Goal: Information Seeking & Learning: Learn about a topic

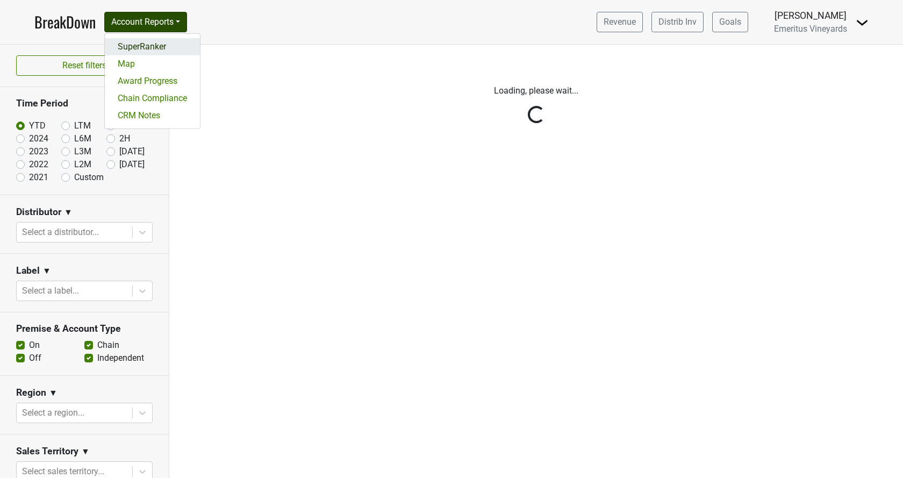
click at [183, 47] on link "SuperRanker" at bounding box center [152, 46] width 95 height 17
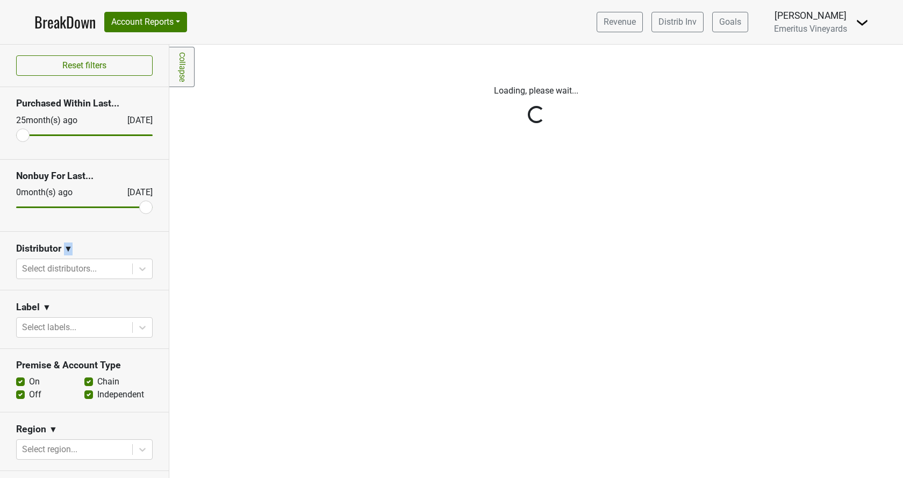
click at [65, 257] on div "Reset filters Purchased Within Last... [DATE] [DATE] Nonbuy For Last... [DATE] …" at bounding box center [84, 261] width 169 height 433
click at [61, 273] on div "Reset filters Purchased Within Last... 25 month(s) ago Sep '25 Nonbuy For Last.…" at bounding box center [84, 261] width 169 height 433
click at [63, 268] on div at bounding box center [74, 268] width 105 height 15
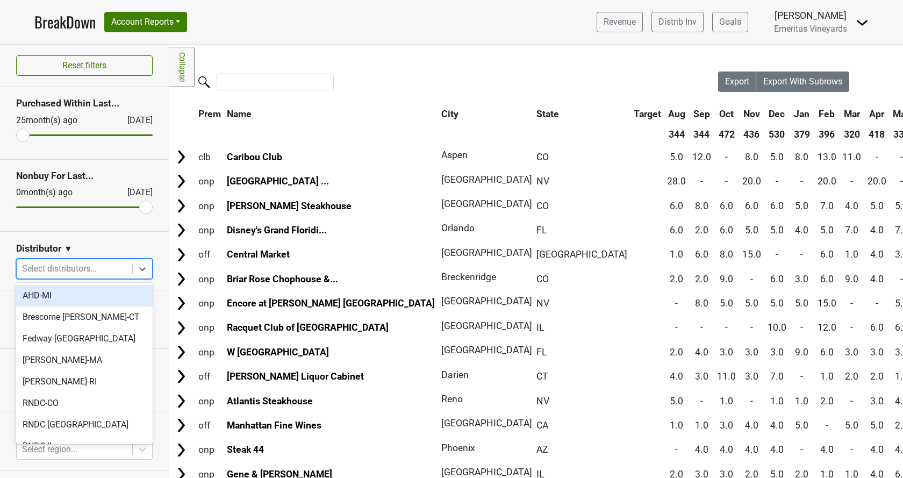
click at [60, 272] on div at bounding box center [74, 268] width 105 height 15
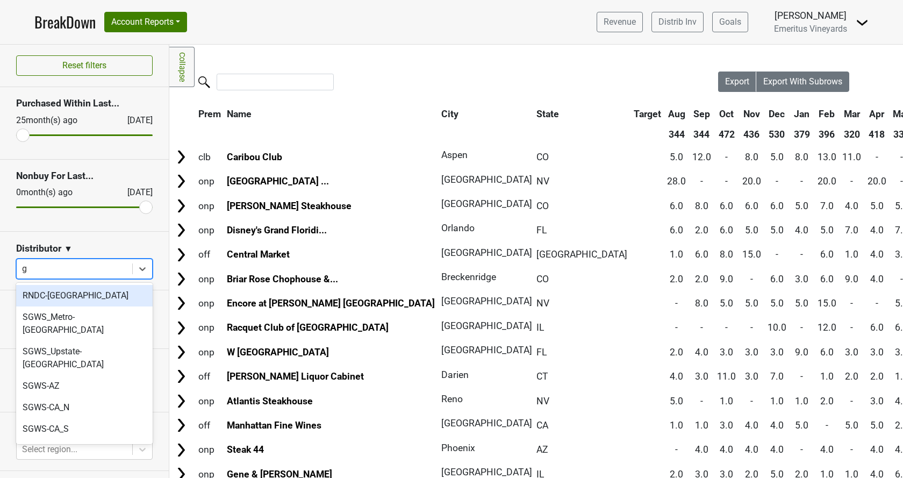
type input "ga"
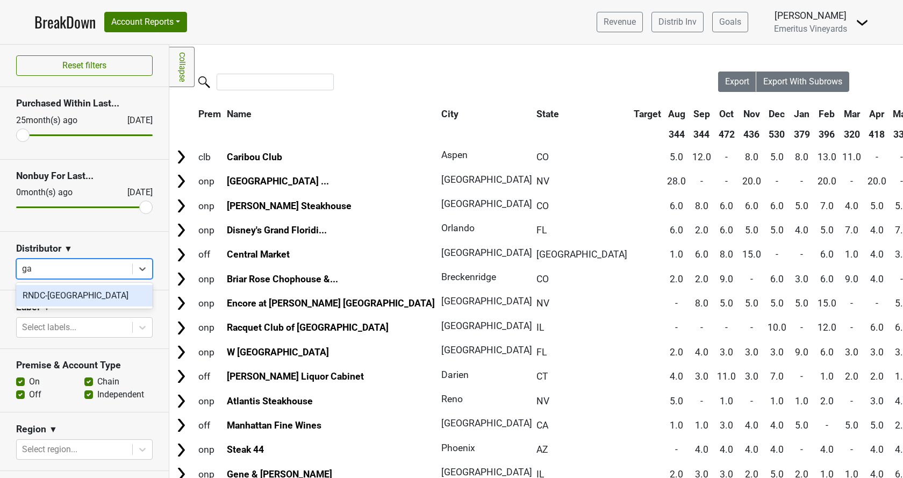
click at [66, 298] on div "RNDC-[GEOGRAPHIC_DATA]" at bounding box center [84, 296] width 137 height 22
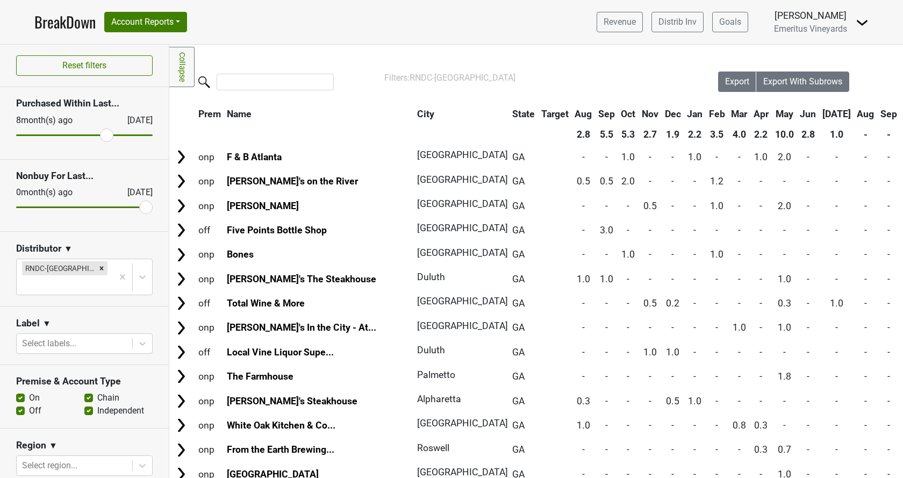
drag, startPoint x: 23, startPoint y: 133, endPoint x: 109, endPoint y: 133, distance: 86.0
type input "8"
click at [109, 134] on input "range" at bounding box center [84, 135] width 137 height 2
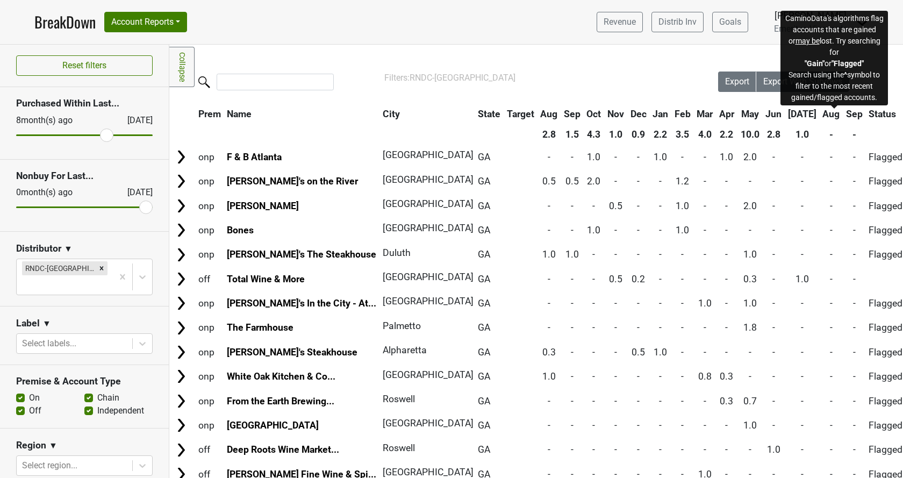
click at [869, 118] on span "Status" at bounding box center [882, 114] width 27 height 11
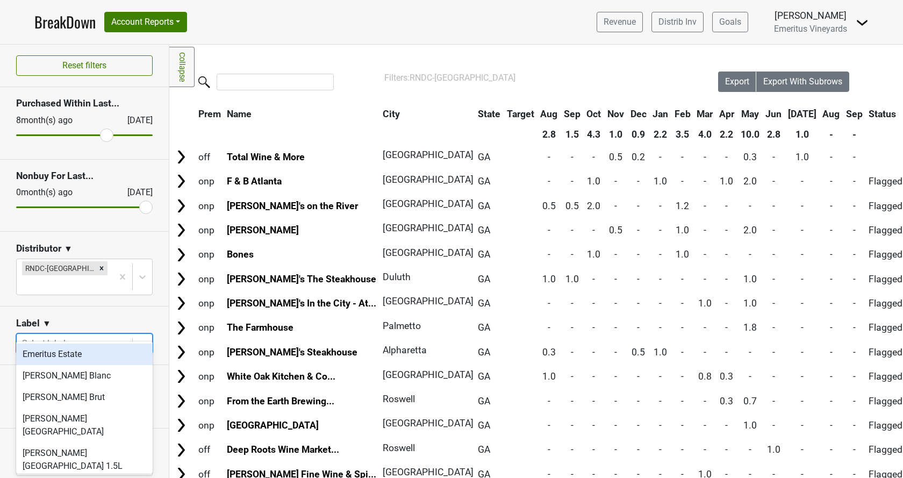
click at [53, 336] on div at bounding box center [74, 343] width 105 height 15
click at [50, 336] on div at bounding box center [74, 343] width 105 height 15
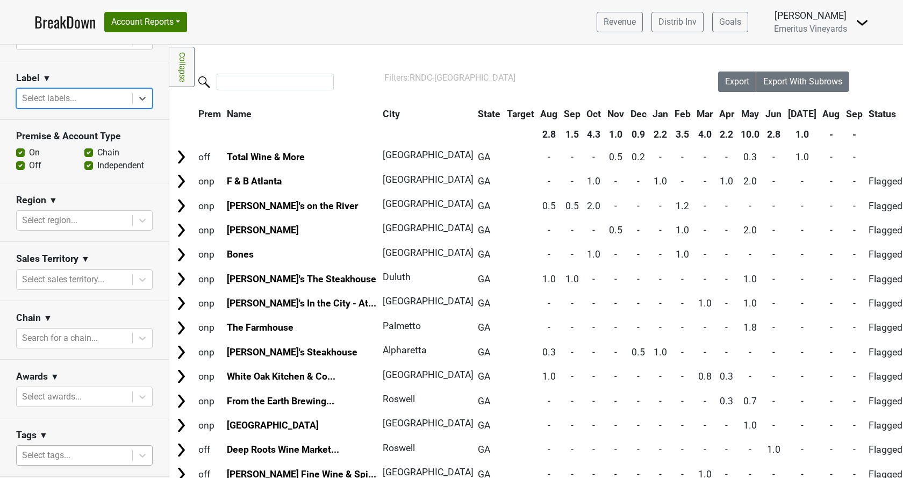
scroll to position [302, 0]
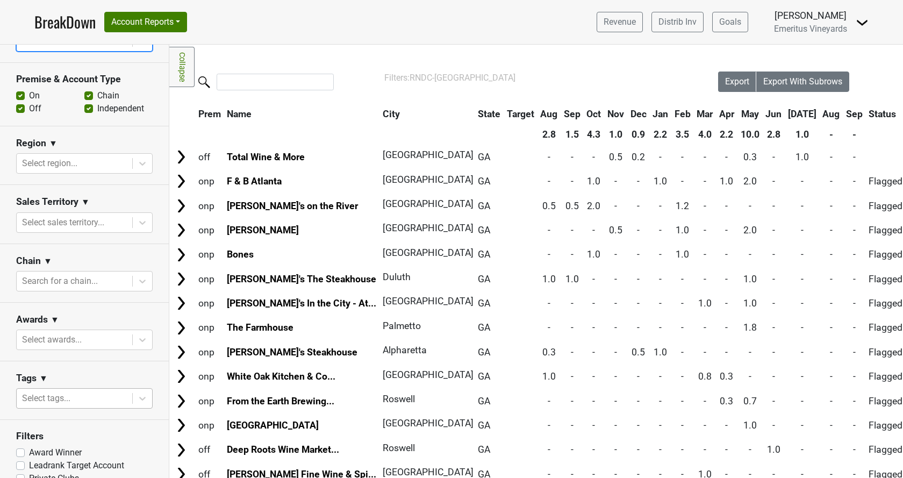
click at [60, 391] on div at bounding box center [74, 398] width 105 height 15
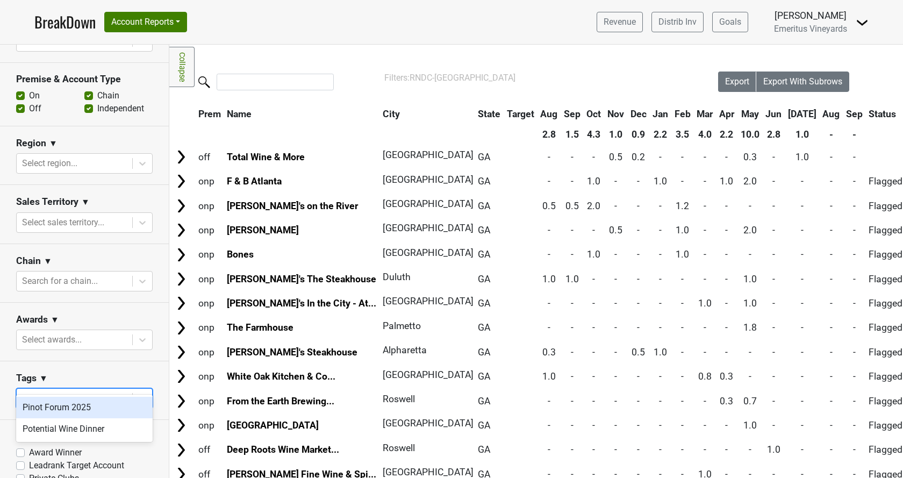
click at [61, 405] on div "Pinot Forum 2025" at bounding box center [84, 408] width 137 height 22
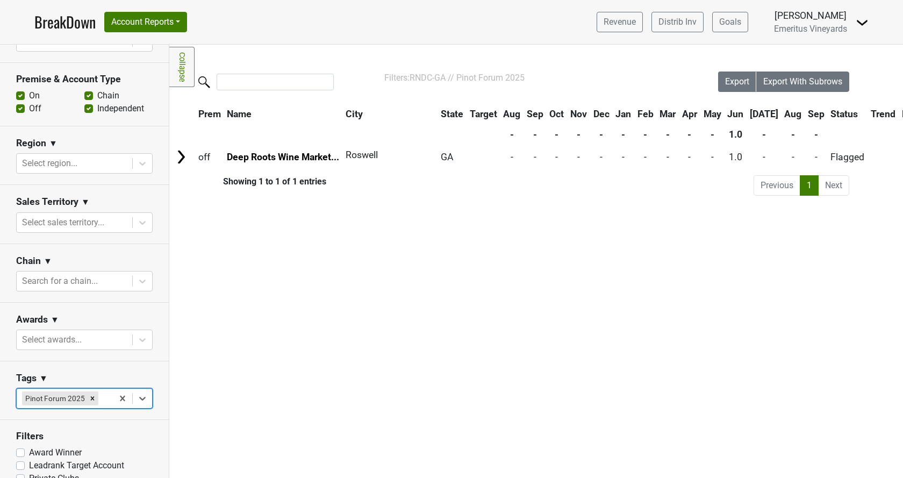
click at [69, 391] on div "Pinot Forum 2025" at bounding box center [54, 398] width 65 height 14
click at [89, 395] on icon "Remove Pinot Forum 2025" at bounding box center [93, 399] width 8 height 8
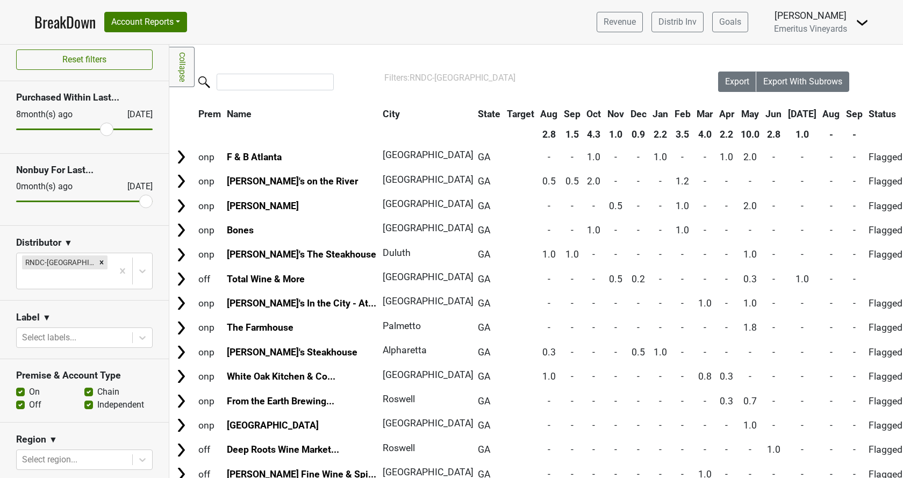
scroll to position [0, 0]
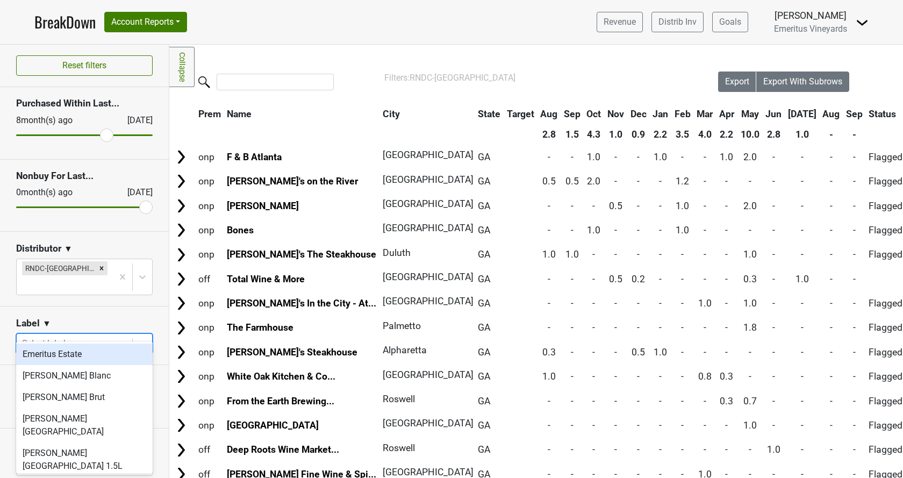
click at [69, 336] on div at bounding box center [74, 343] width 105 height 15
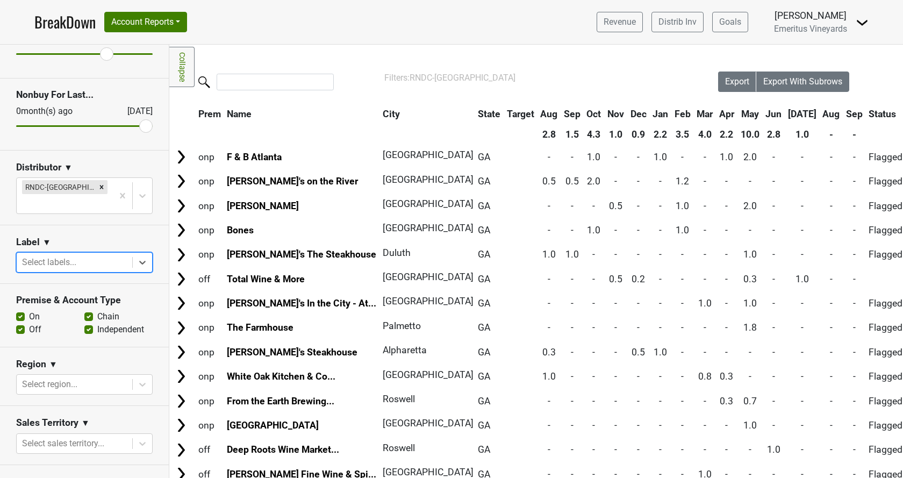
scroll to position [184, 0]
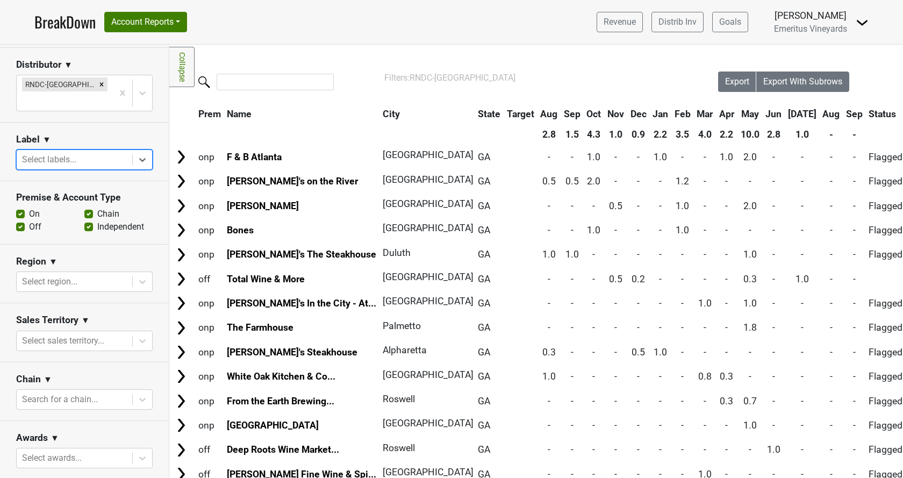
click at [29, 220] on label "Off" at bounding box center [35, 226] width 12 height 13
click at [20, 220] on input "Off" at bounding box center [20, 225] width 9 height 11
checkbox input "false"
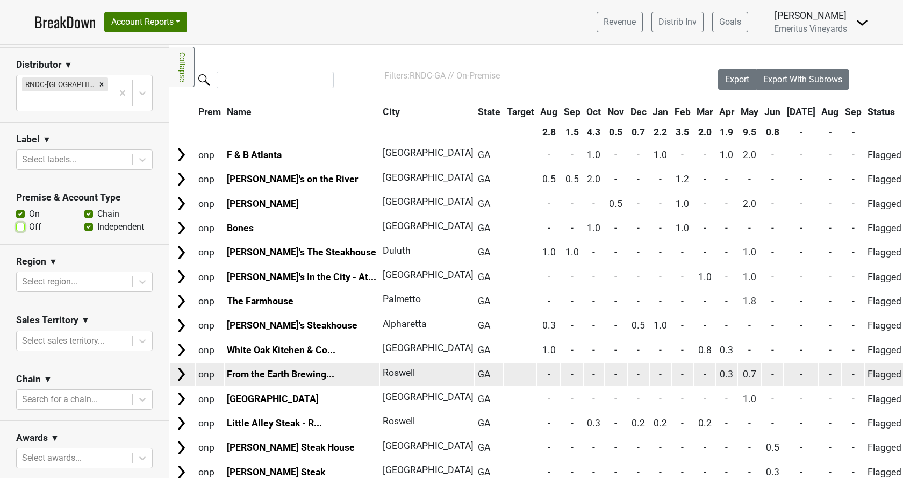
scroll to position [0, 0]
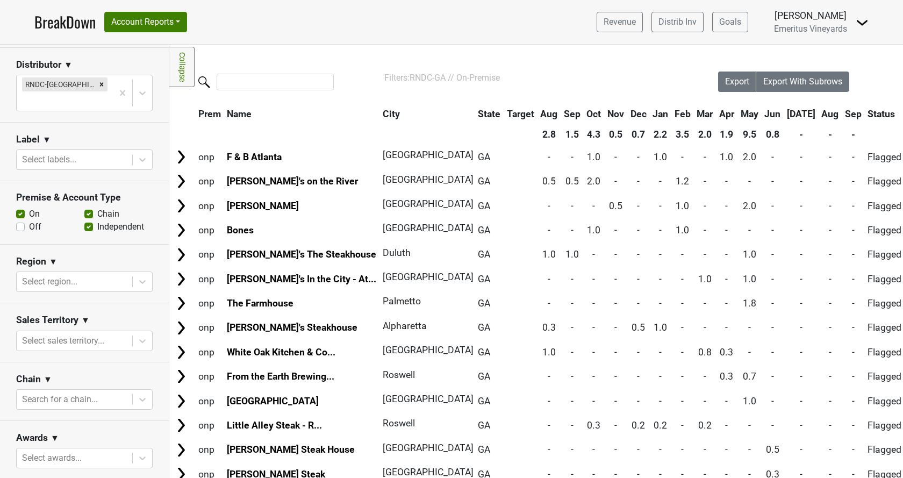
click at [81, 18] on link "BreakDown" at bounding box center [64, 22] width 61 height 23
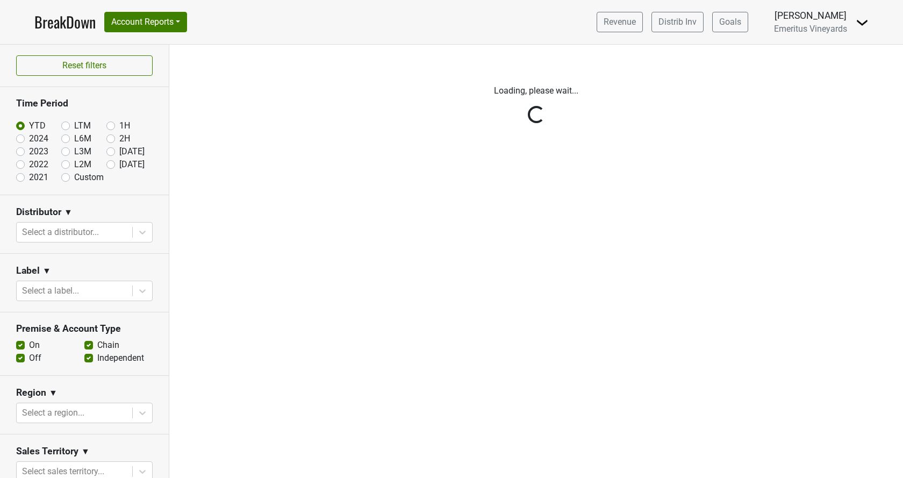
click at [83, 233] on div "Reset filters Time Period YTD LTM 1H 2024 L6M 2H 2023 L3M Aug '25 2022 L2M Sep …" at bounding box center [84, 261] width 169 height 433
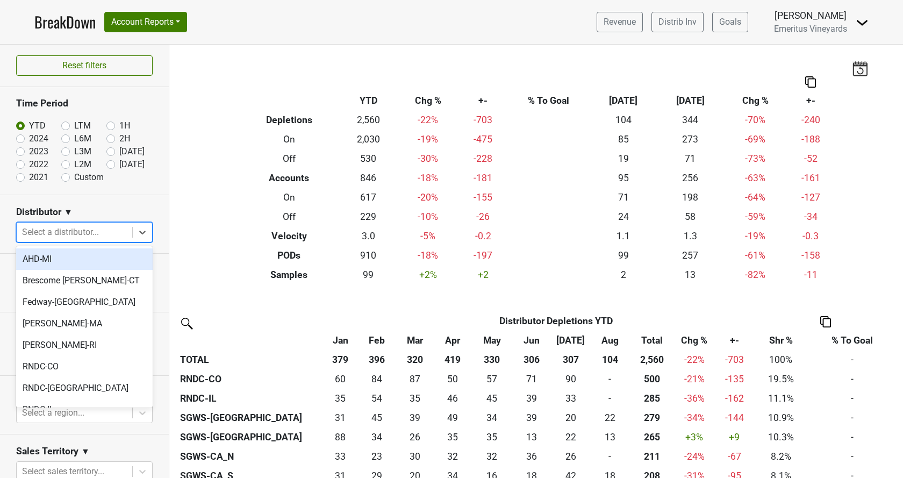
click at [83, 231] on div at bounding box center [74, 232] width 105 height 15
type input "ga"
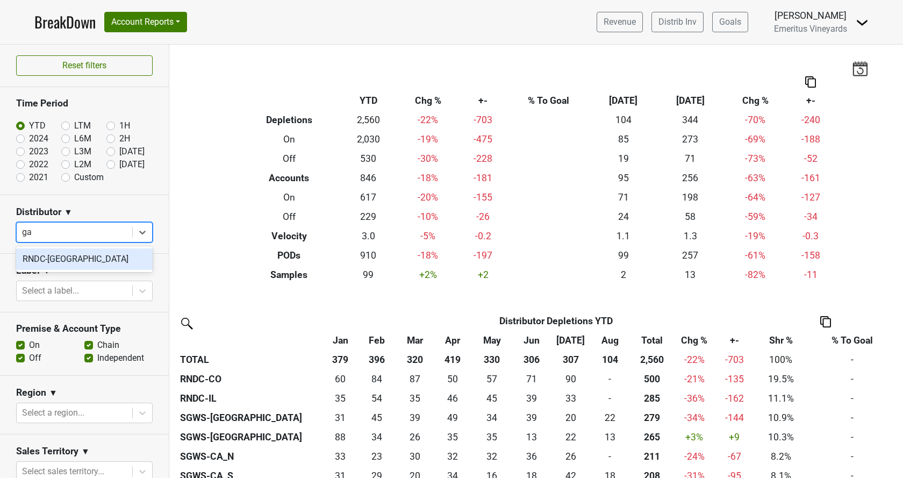
click at [85, 262] on div "RNDC-[GEOGRAPHIC_DATA]" at bounding box center [84, 259] width 137 height 22
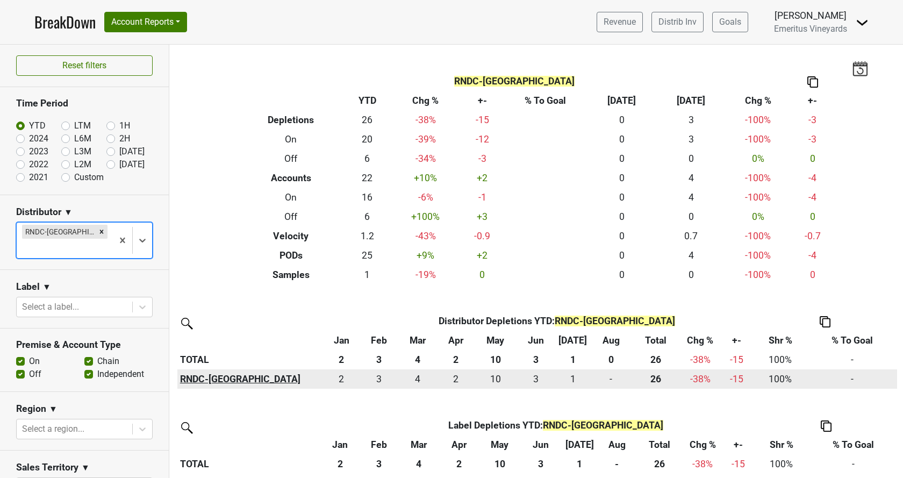
click at [210, 376] on th "RNDC-[GEOGRAPHIC_DATA]" at bounding box center [249, 378] width 145 height 19
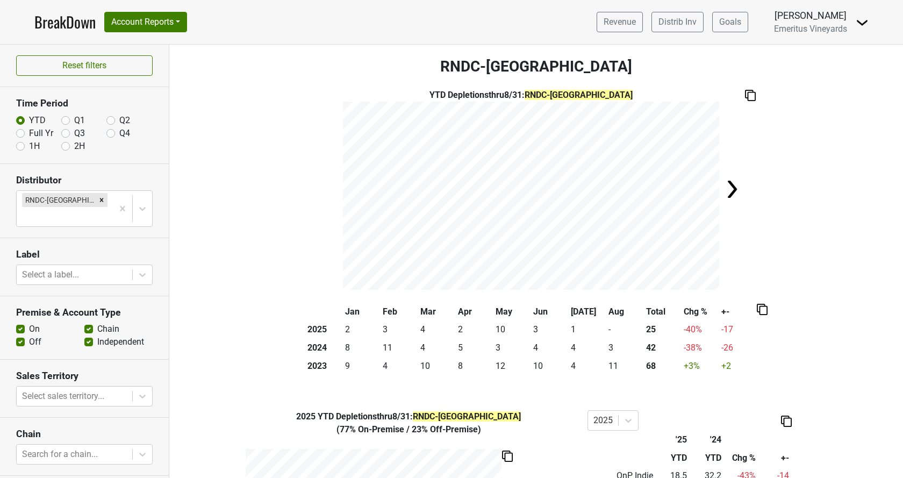
scroll to position [61, 0]
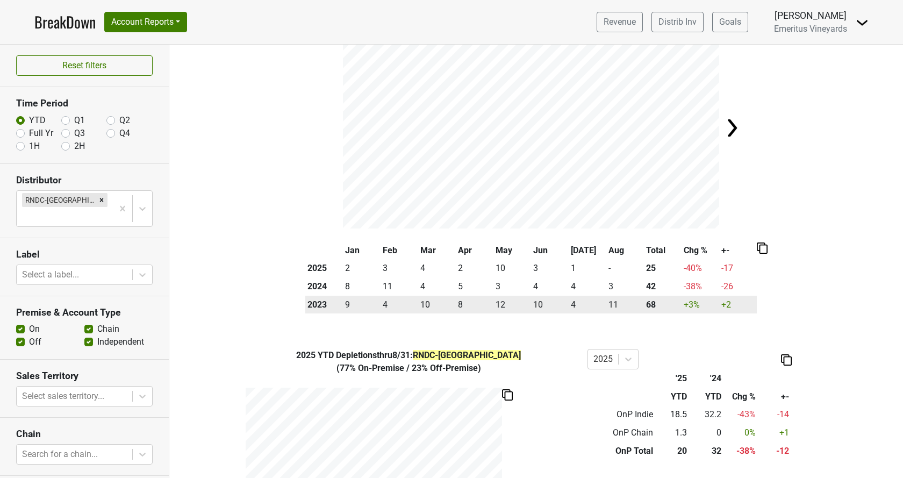
click at [610, 307] on td "11" at bounding box center [625, 305] width 38 height 18
click at [614, 302] on td "11" at bounding box center [625, 305] width 38 height 18
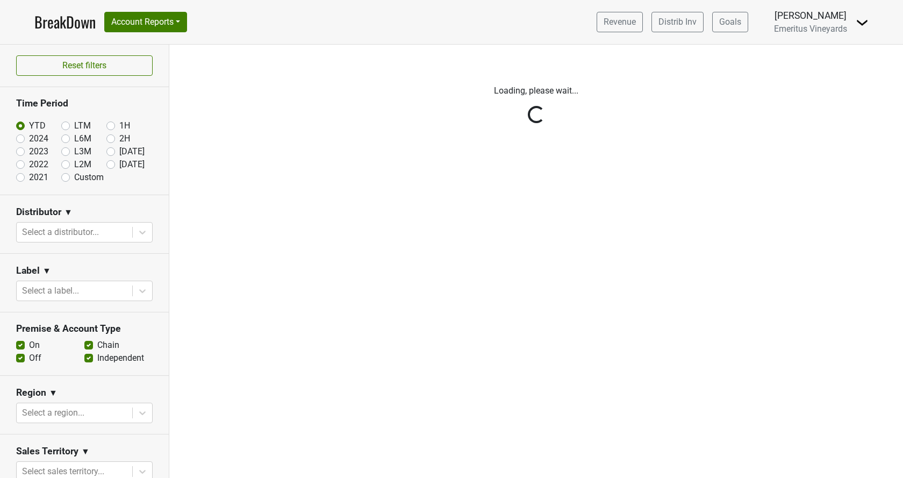
click at [78, 230] on div "Reset filters Time Period YTD LTM 1H 2024 L6M 2H 2023 L3M Aug '25 2022 L2M Sep …" at bounding box center [84, 261] width 169 height 433
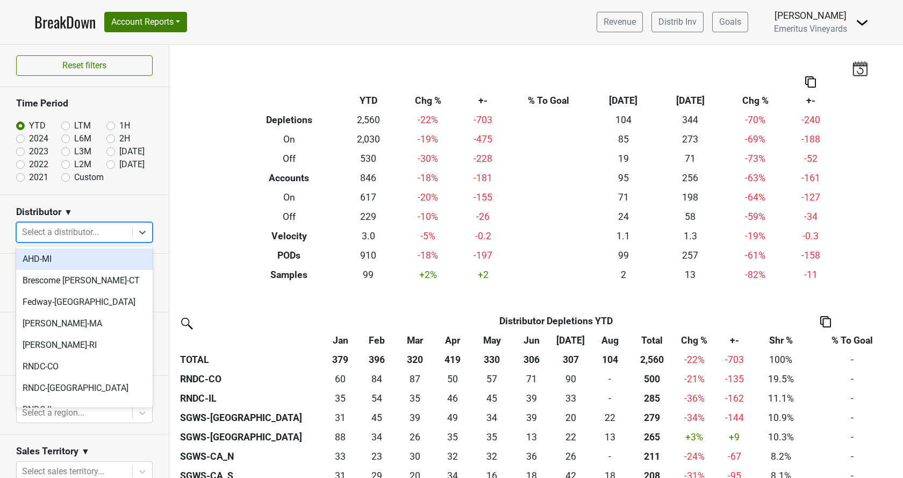
click at [73, 231] on div at bounding box center [74, 232] width 105 height 15
type input "co"
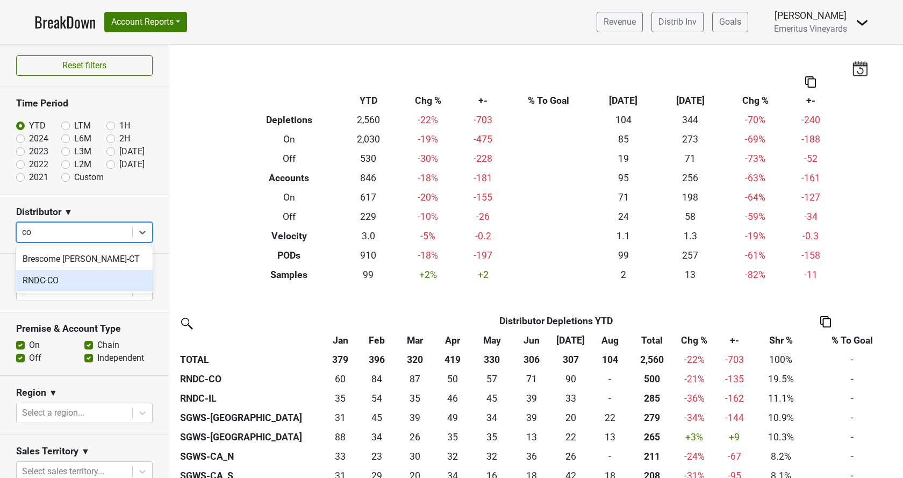
click at [65, 278] on div "RNDC-CO" at bounding box center [84, 281] width 137 height 22
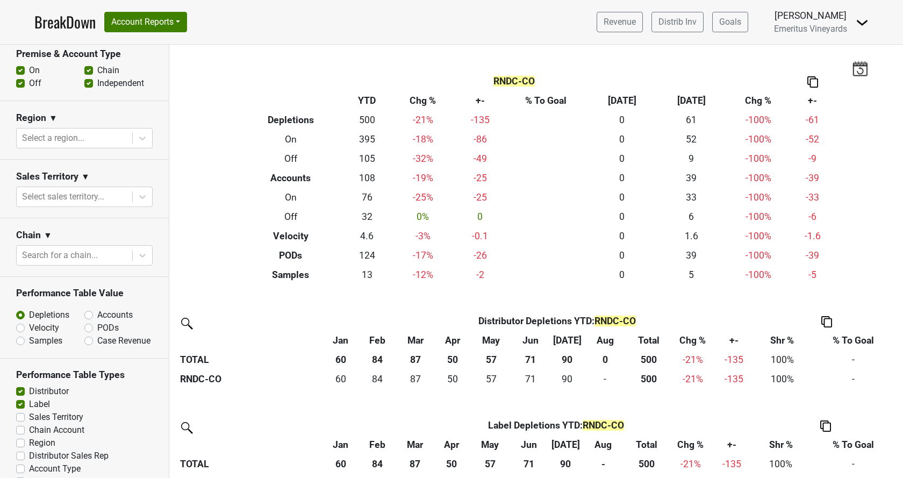
scroll to position [295, 0]
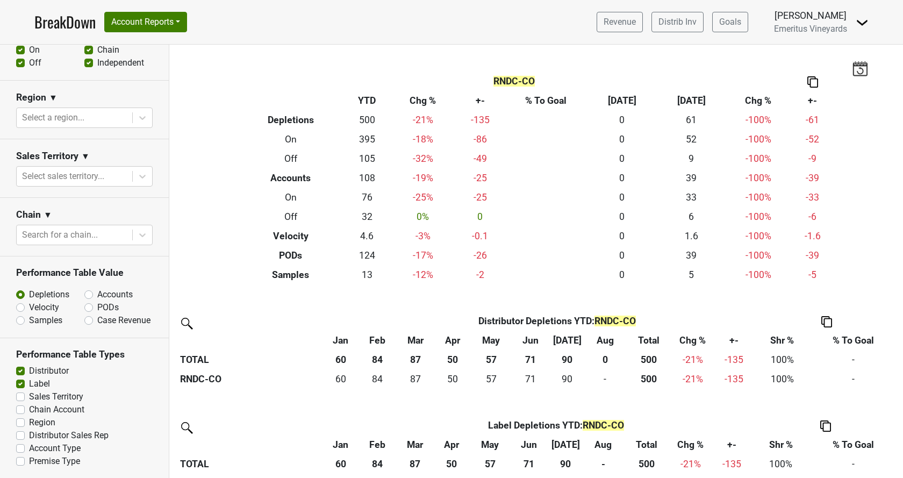
click at [29, 397] on label "Sales Territory" at bounding box center [56, 396] width 54 height 13
click at [21, 397] on input "Sales Territory" at bounding box center [20, 395] width 9 height 11
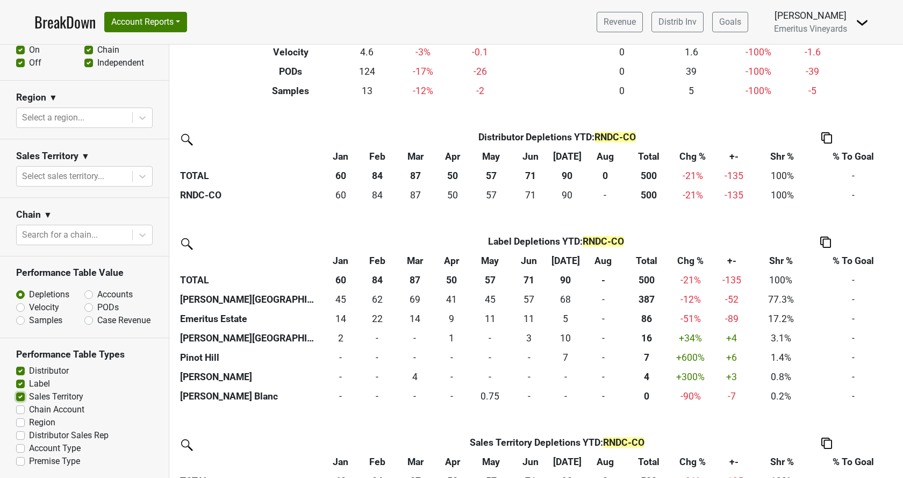
scroll to position [163, 0]
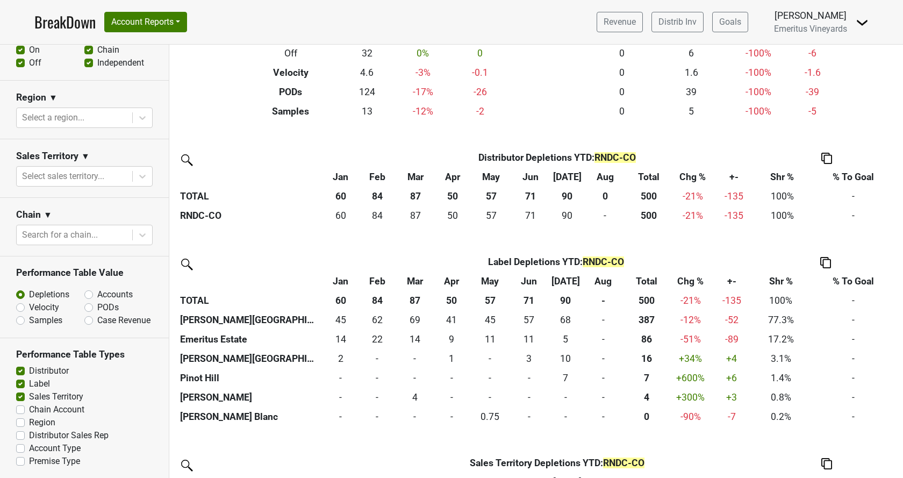
click at [26, 397] on div "Sales Territory" at bounding box center [84, 396] width 137 height 13
click at [29, 398] on label "Sales Territory" at bounding box center [56, 396] width 54 height 13
click at [21, 398] on input "Sales Territory" at bounding box center [20, 395] width 9 height 11
checkbox input "false"
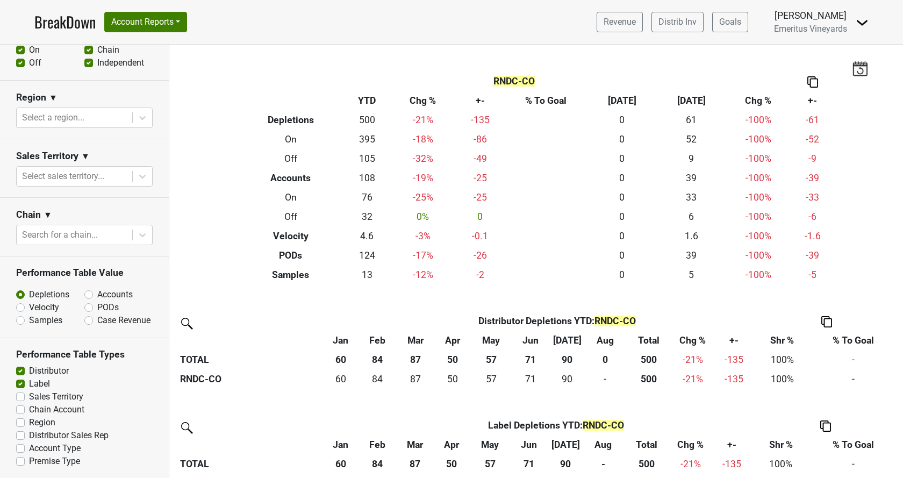
click at [29, 425] on label "Region" at bounding box center [42, 422] width 26 height 13
click at [24, 425] on input "Region" at bounding box center [20, 421] width 9 height 11
checkbox input "true"
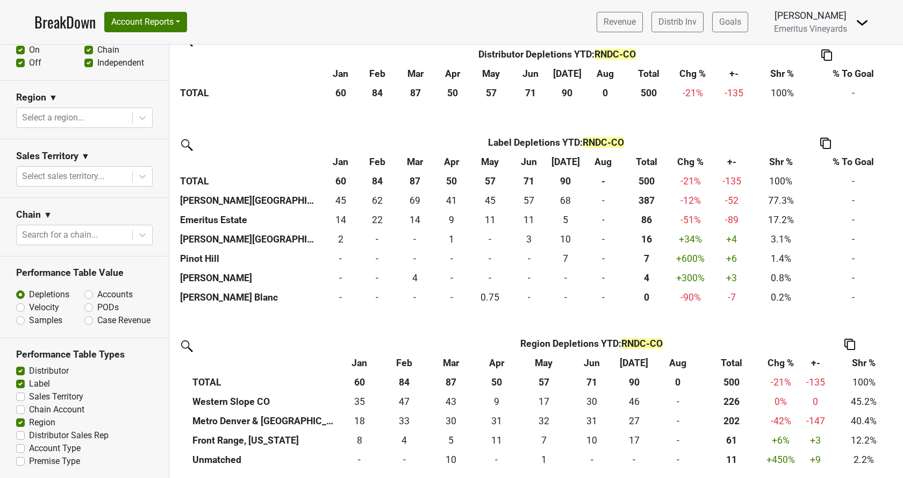
click at [816, 367] on th "+-" at bounding box center [815, 362] width 28 height 19
click at [737, 361] on th "Total" at bounding box center [731, 362] width 59 height 19
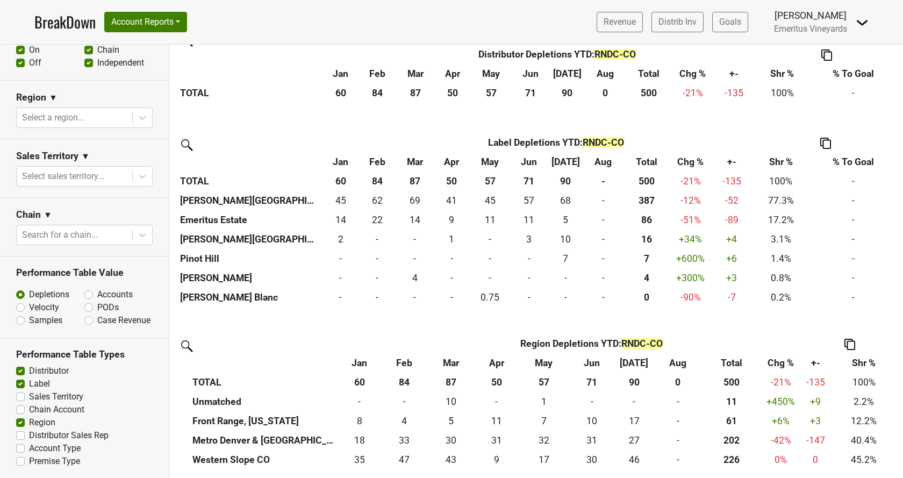
click at [736, 361] on th "Total" at bounding box center [731, 362] width 59 height 19
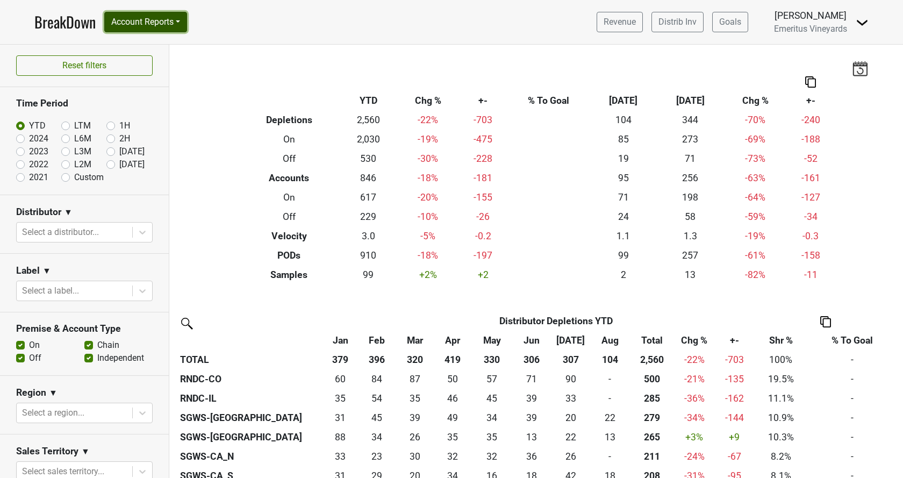
click at [162, 28] on button "Account Reports" at bounding box center [145, 22] width 83 height 20
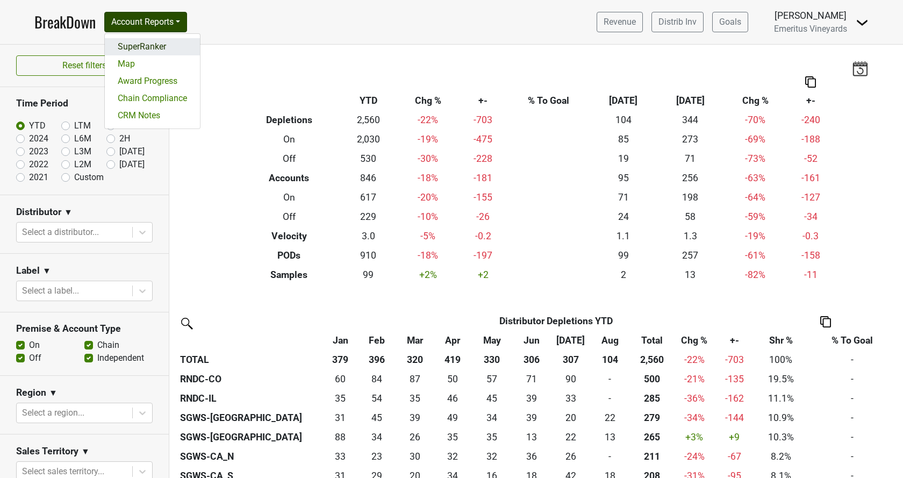
click at [158, 49] on link "SuperRanker" at bounding box center [152, 46] width 95 height 17
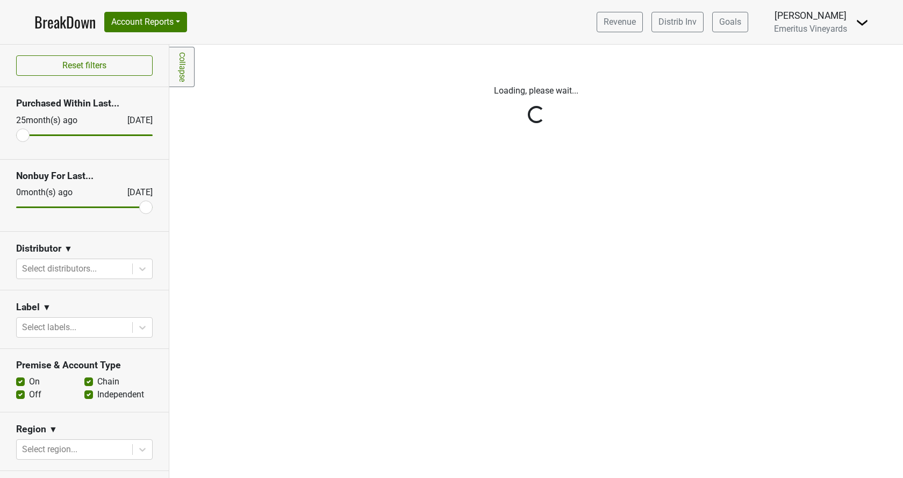
click at [70, 270] on div "Reset filters Purchased Within Last... [DATE] [DATE] Nonbuy For Last... [DATE] …" at bounding box center [84, 261] width 169 height 433
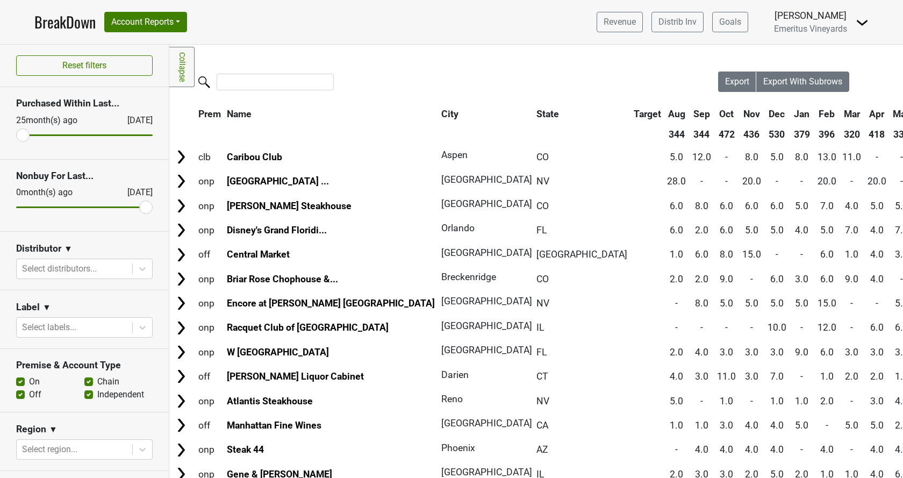
click at [71, 268] on div at bounding box center [74, 268] width 105 height 15
type input "ny"
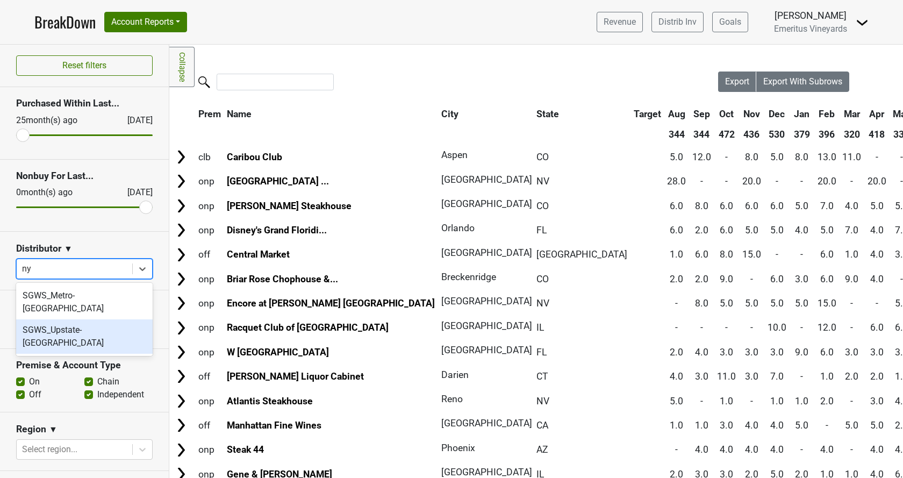
click at [60, 319] on div "SGWS_Upstate-[GEOGRAPHIC_DATA]" at bounding box center [84, 336] width 137 height 34
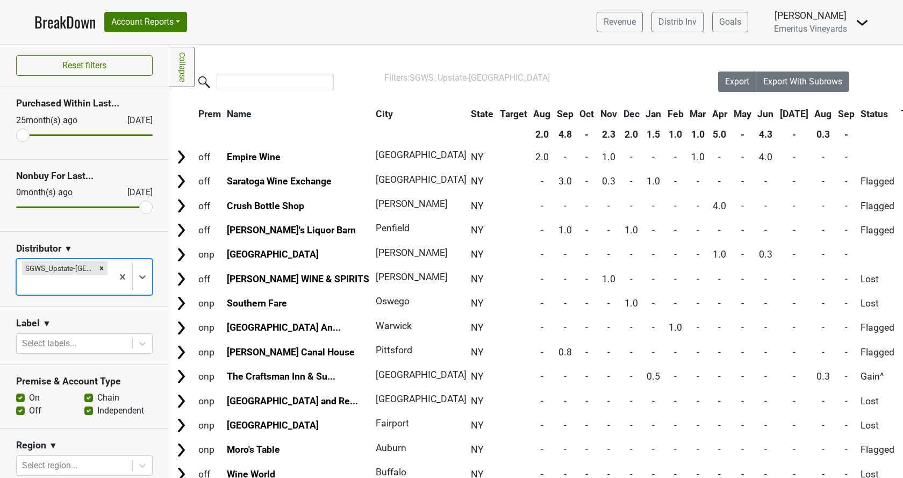
click at [373, 114] on th "City" at bounding box center [417, 113] width 89 height 19
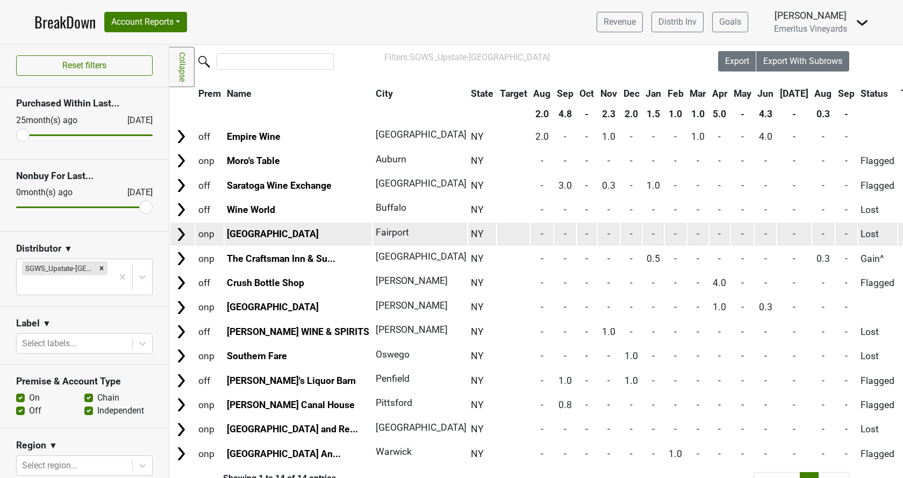
scroll to position [38, 0]
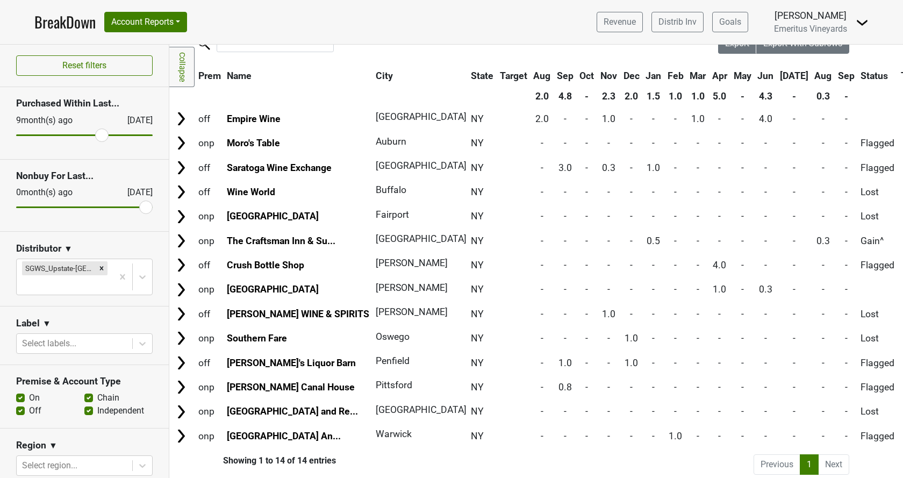
drag, startPoint x: 20, startPoint y: 137, endPoint x: 103, endPoint y: 132, distance: 83.5
type input "9"
click at [103, 134] on input "range" at bounding box center [84, 135] width 137 height 2
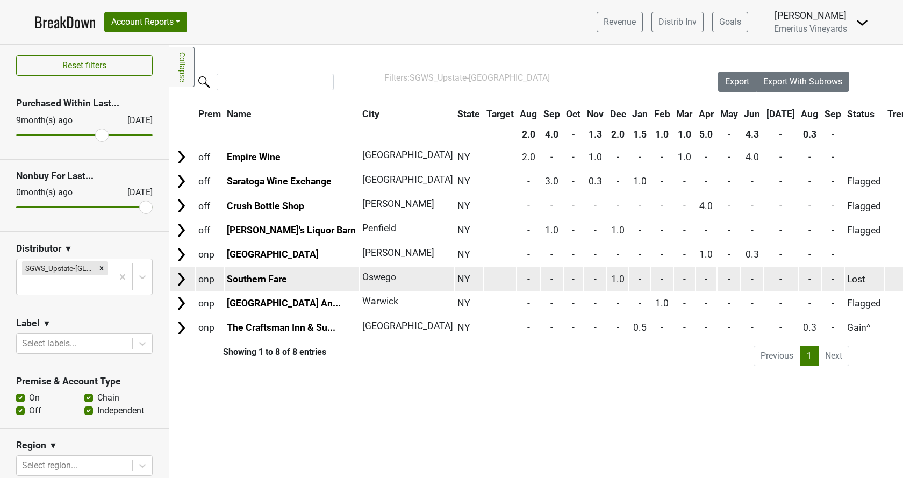
click at [362, 276] on span "Oswego" at bounding box center [379, 276] width 34 height 11
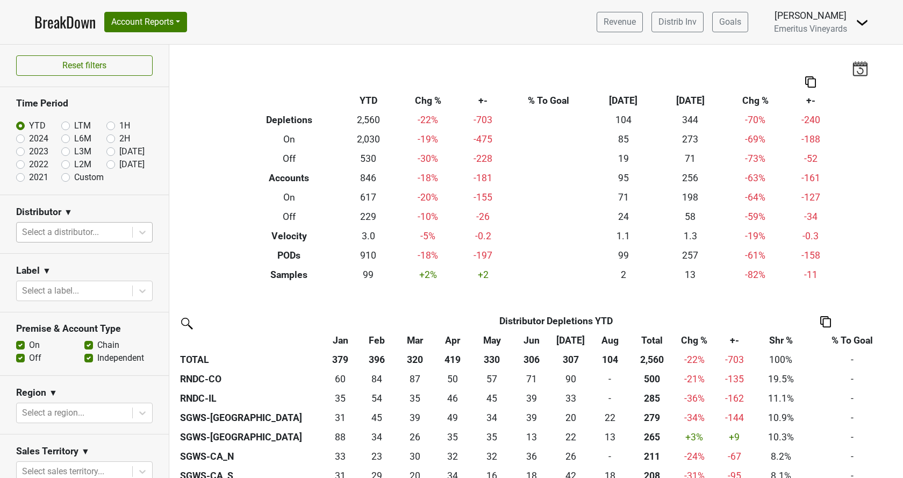
click at [66, 232] on div at bounding box center [74, 232] width 105 height 15
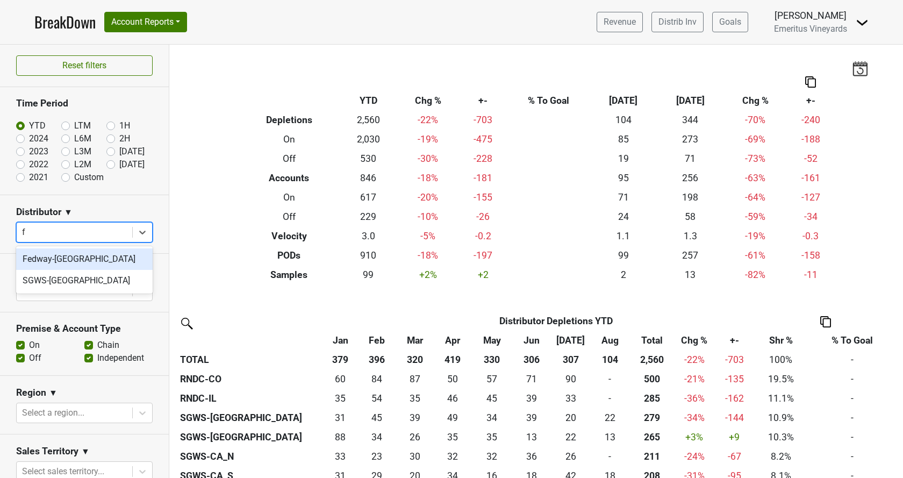
type input "fl"
click at [63, 261] on div "SGWS-[GEOGRAPHIC_DATA]" at bounding box center [84, 259] width 137 height 22
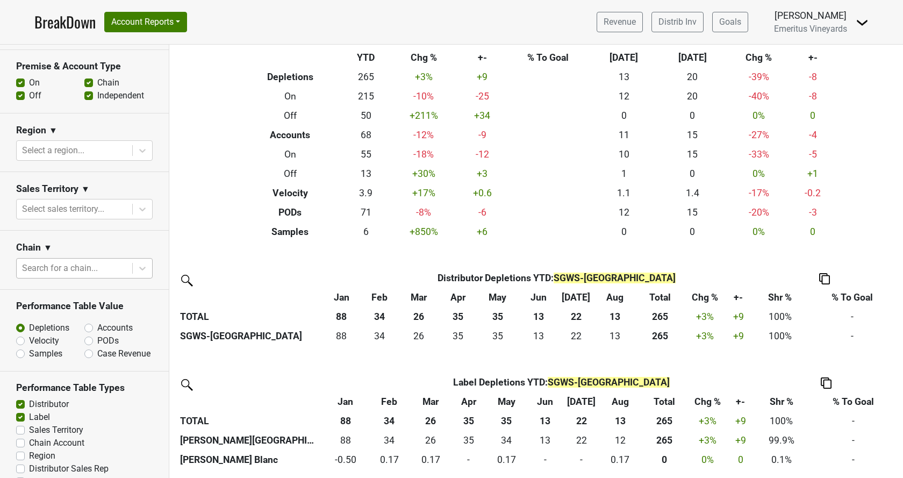
scroll to position [295, 0]
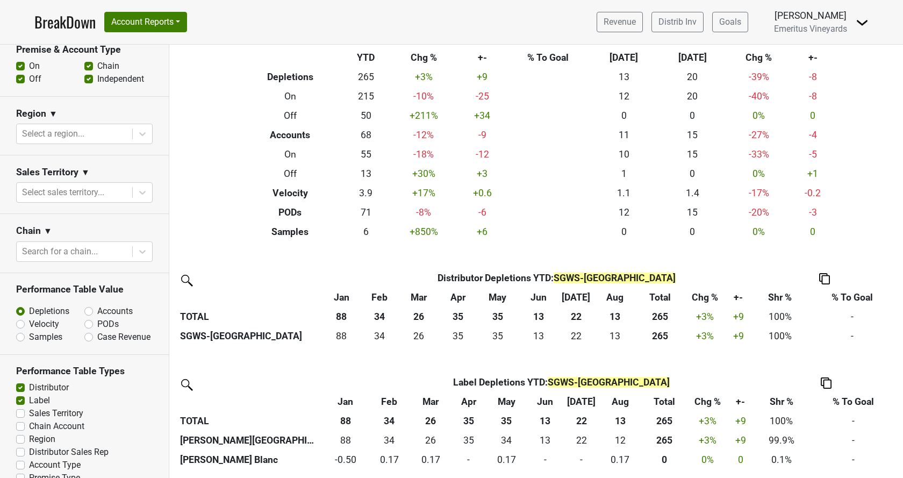
click at [29, 433] on label "Region" at bounding box center [42, 439] width 26 height 13
click at [20, 433] on input "Region" at bounding box center [20, 438] width 9 height 11
checkbox input "true"
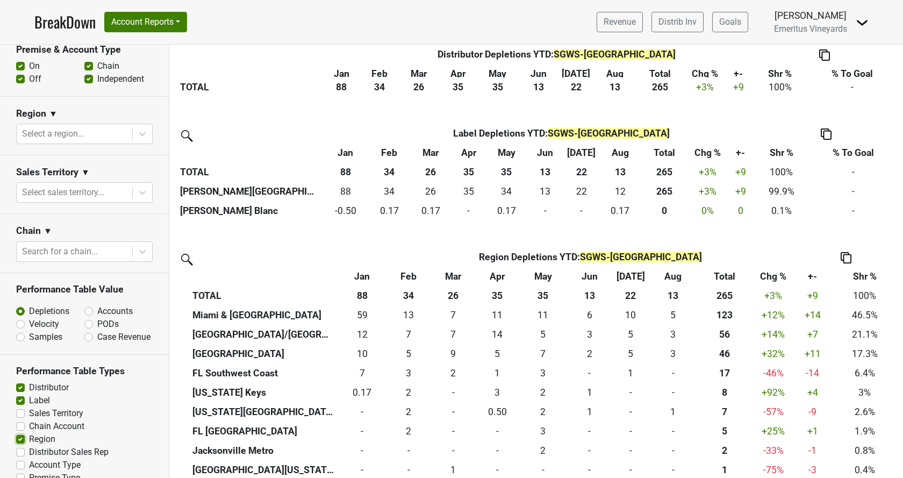
scroll to position [302, 0]
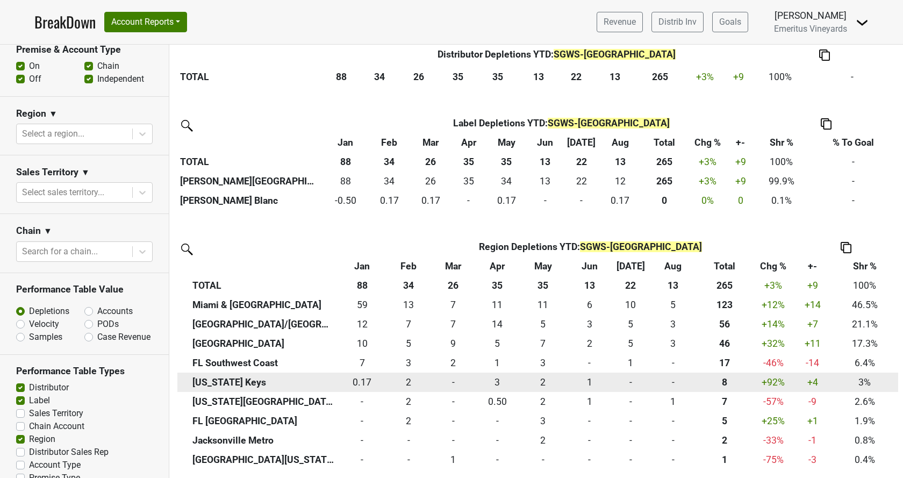
drag, startPoint x: 749, startPoint y: 380, endPoint x: 743, endPoint y: 377, distance: 7.0
click at [743, 377] on div "8.000 8" at bounding box center [725, 382] width 52 height 14
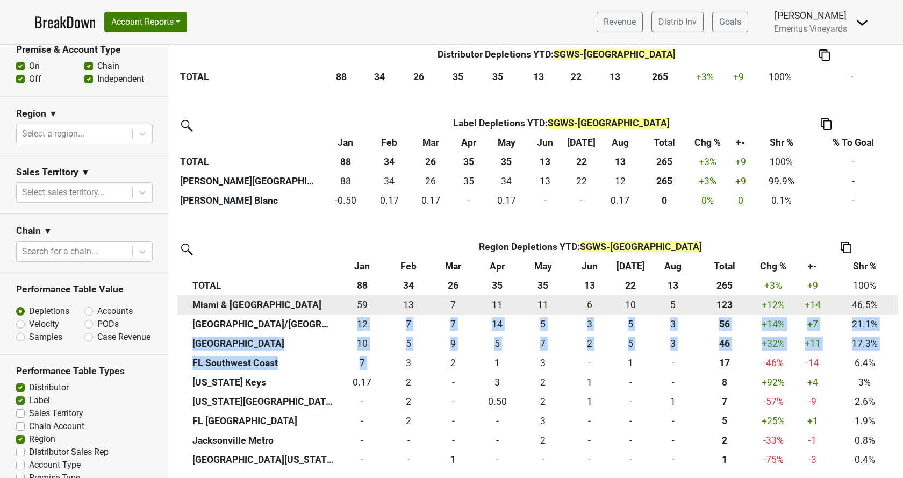
drag, startPoint x: 389, startPoint y: 352, endPoint x: 296, endPoint y: 313, distance: 100.5
click at [334, 323] on tbody "Miami & Southeast FL 59.333 59 12.667 13 7.333 7 11.333 11 11 11 6.334 6 10.167…" at bounding box center [537, 382] width 721 height 174
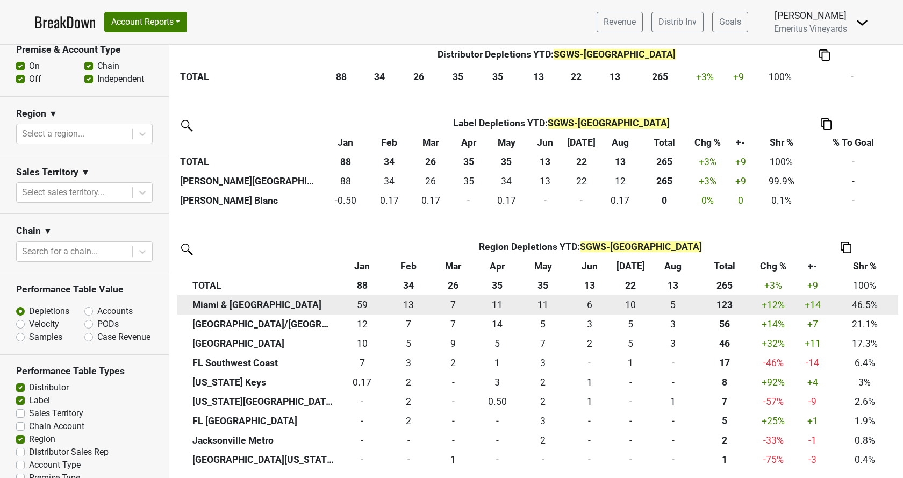
click at [245, 309] on th "Miami & [GEOGRAPHIC_DATA]" at bounding box center [263, 304] width 147 height 19
click at [240, 303] on th "Miami & [GEOGRAPHIC_DATA]" at bounding box center [263, 304] width 147 height 19
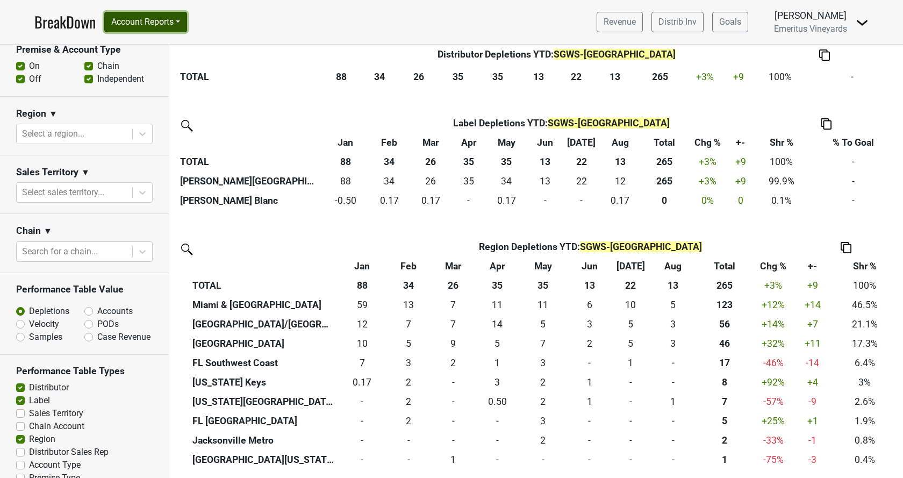
click at [164, 19] on button "Account Reports" at bounding box center [145, 22] width 83 height 20
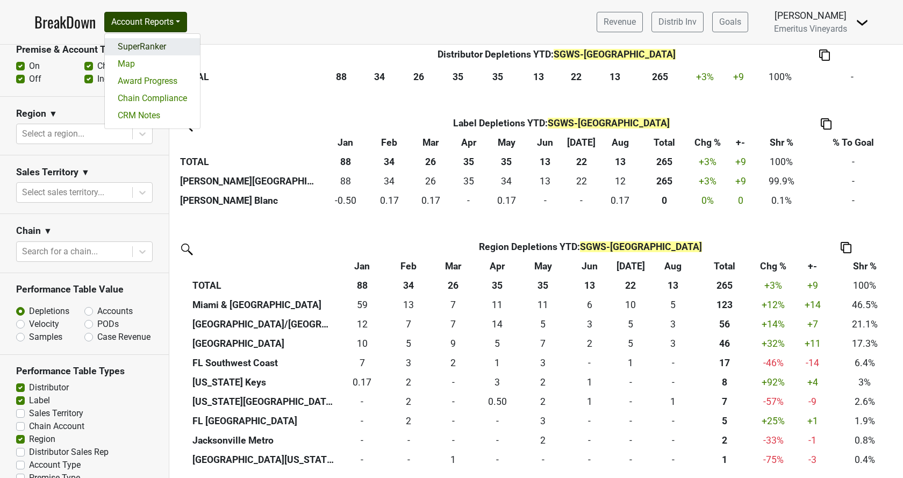
click at [155, 47] on link "SuperRanker" at bounding box center [152, 46] width 95 height 17
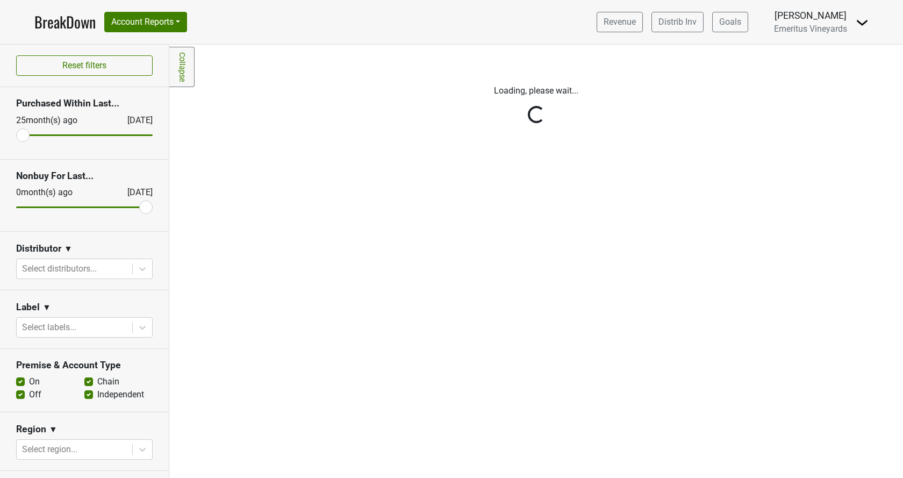
click at [72, 270] on div "Reset filters Purchased Within Last... [DATE] [DATE] Nonbuy For Last... [DATE] …" at bounding box center [84, 261] width 169 height 433
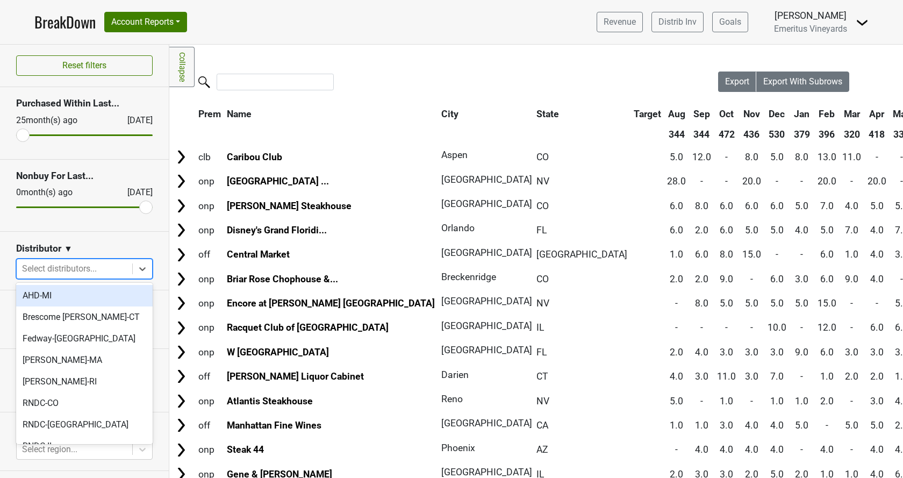
click at [72, 267] on div at bounding box center [74, 268] width 105 height 15
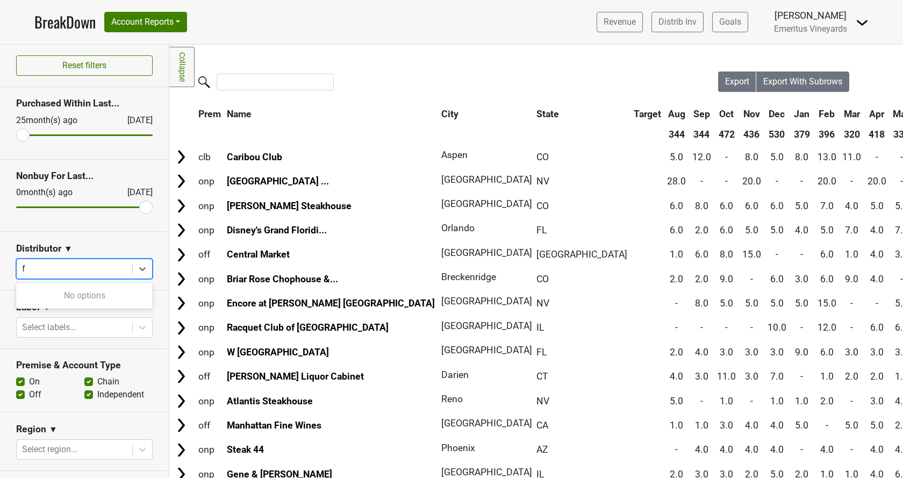
type input "fl"
click at [63, 293] on div "SGWS-[GEOGRAPHIC_DATA]" at bounding box center [84, 296] width 137 height 22
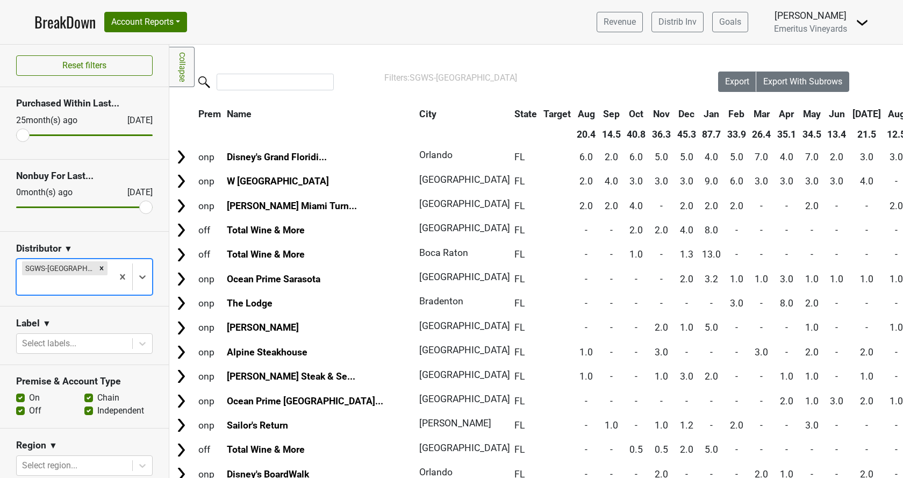
click at [417, 116] on th "City" at bounding box center [461, 113] width 89 height 19
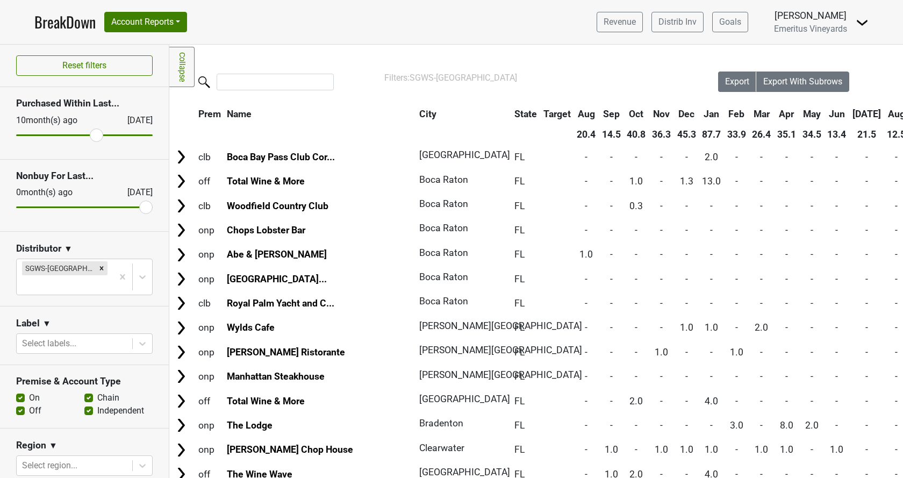
drag, startPoint x: 21, startPoint y: 133, endPoint x: 98, endPoint y: 137, distance: 77.0
type input "10"
click at [98, 136] on input "range" at bounding box center [84, 135] width 137 height 2
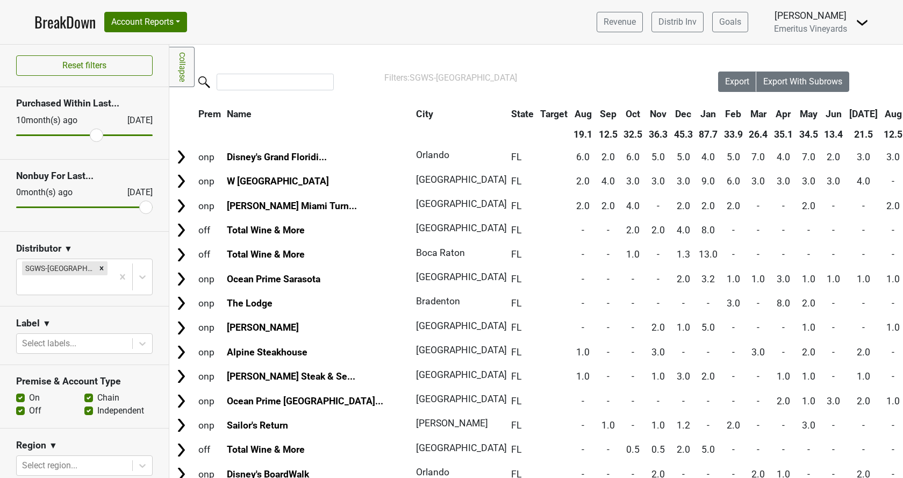
click at [413, 113] on th "City" at bounding box center [457, 113] width 89 height 19
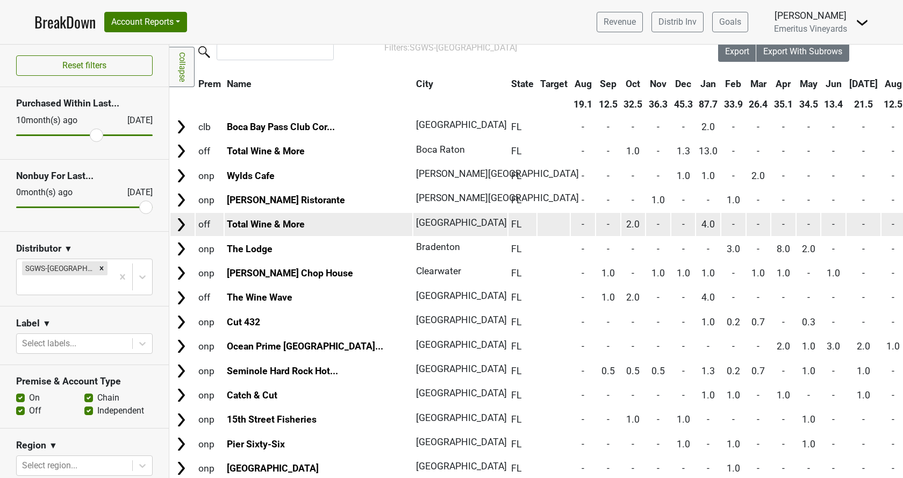
scroll to position [7, 0]
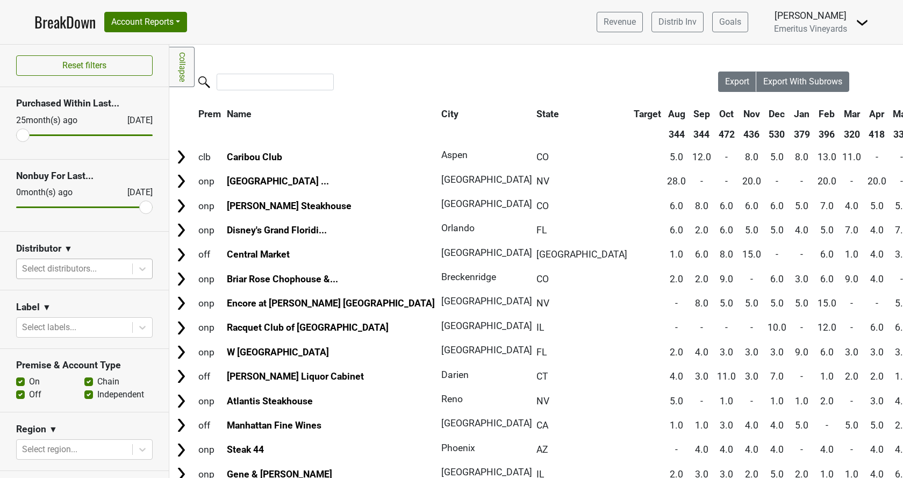
click at [81, 269] on div at bounding box center [74, 268] width 105 height 15
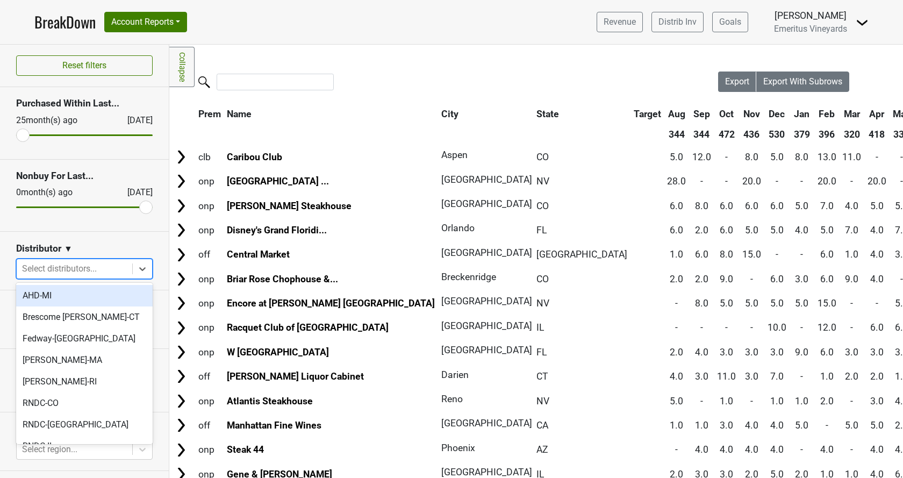
type input "f"
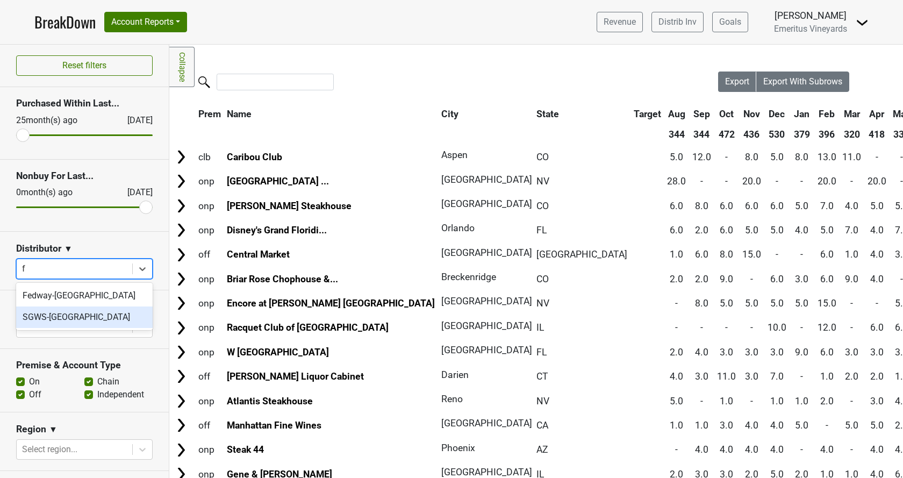
click at [76, 310] on div "SGWS-[GEOGRAPHIC_DATA]" at bounding box center [84, 317] width 137 height 22
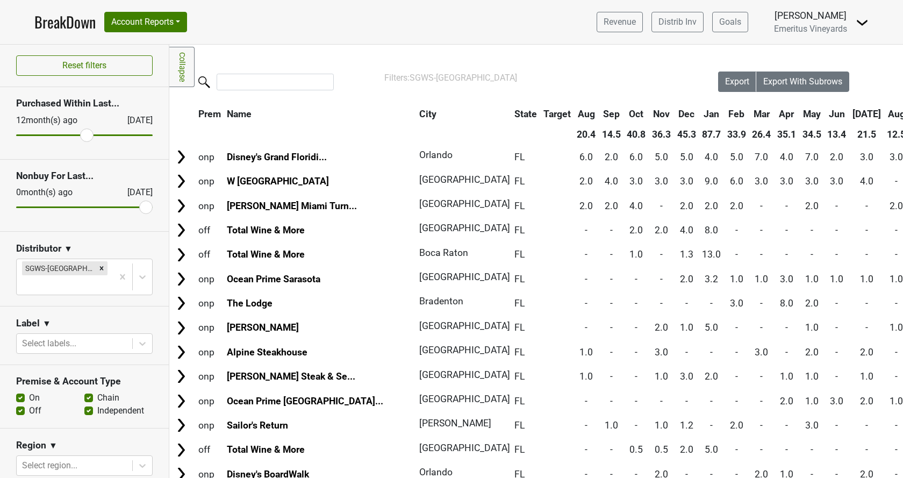
drag, startPoint x: 29, startPoint y: 135, endPoint x: 88, endPoint y: 141, distance: 58.9
type input "12"
click at [88, 136] on input "range" at bounding box center [84, 135] width 137 height 2
click at [417, 116] on th "City" at bounding box center [461, 113] width 89 height 19
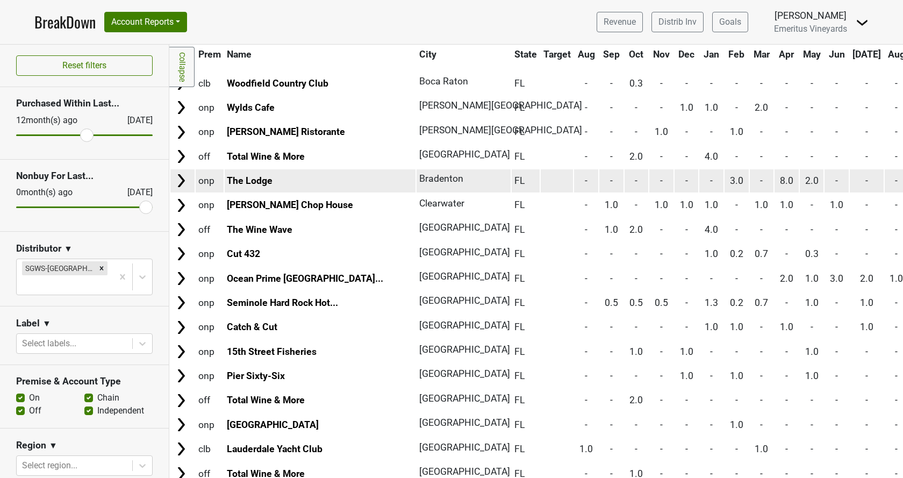
scroll to position [184, 0]
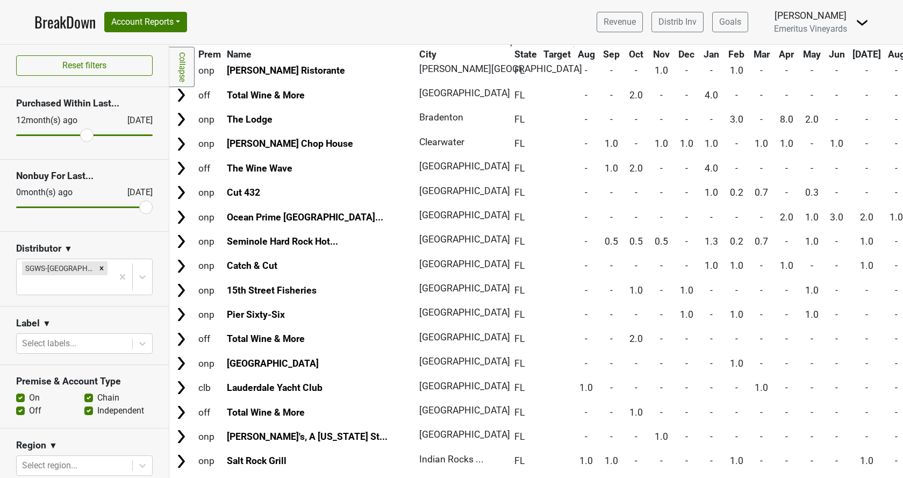
click at [29, 404] on label "Off" at bounding box center [35, 410] width 12 height 13
click at [20, 404] on input "Off" at bounding box center [20, 409] width 9 height 11
checkbox input "false"
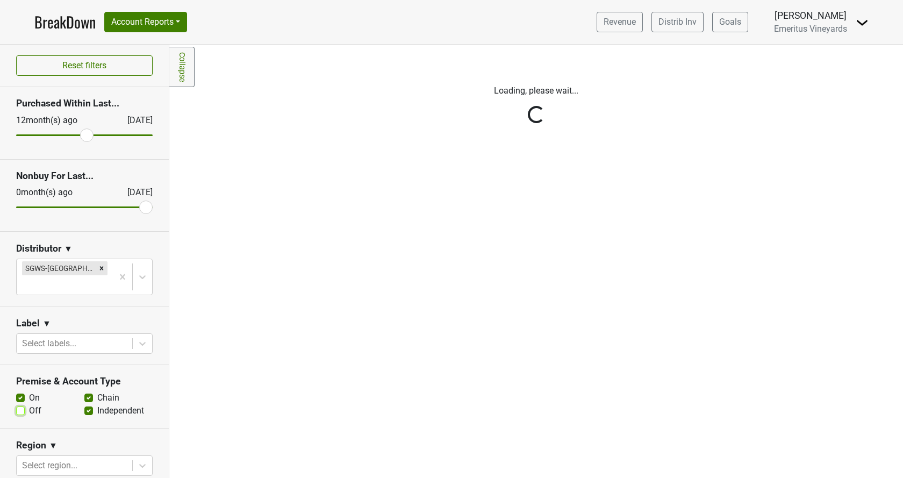
scroll to position [0, 0]
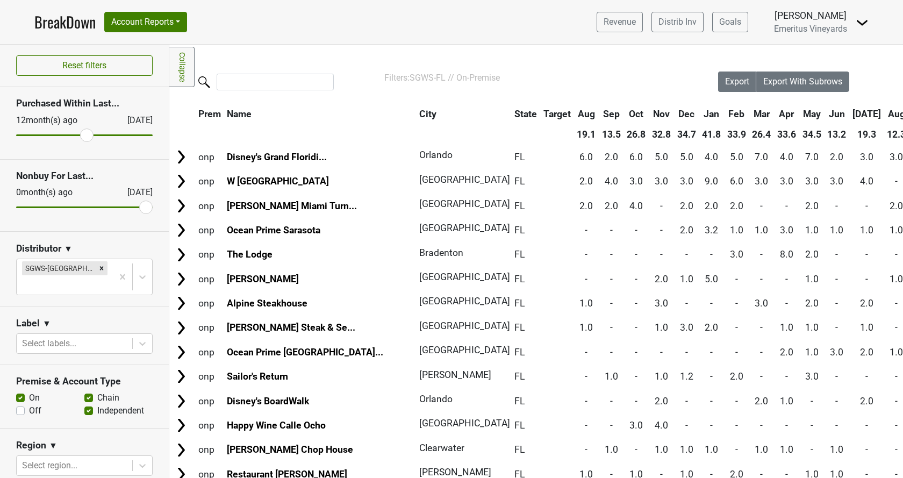
click at [417, 114] on th "City" at bounding box center [461, 113] width 89 height 19
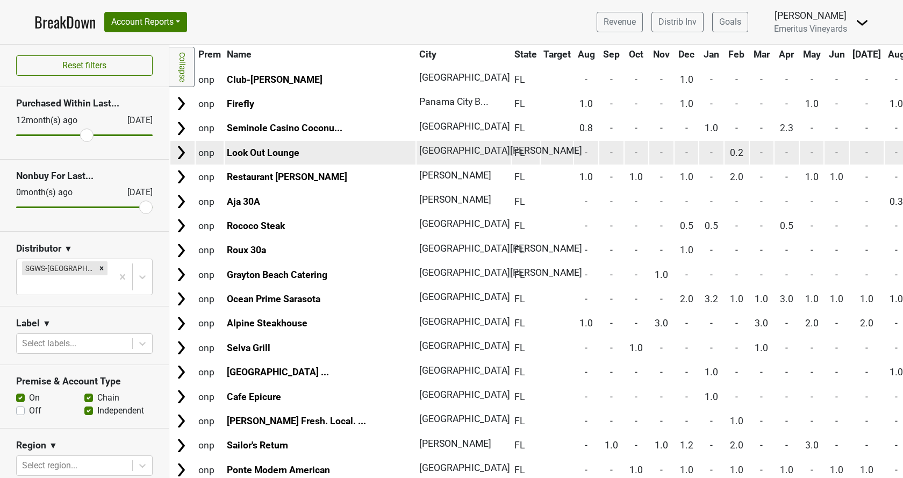
scroll to position [1408, 0]
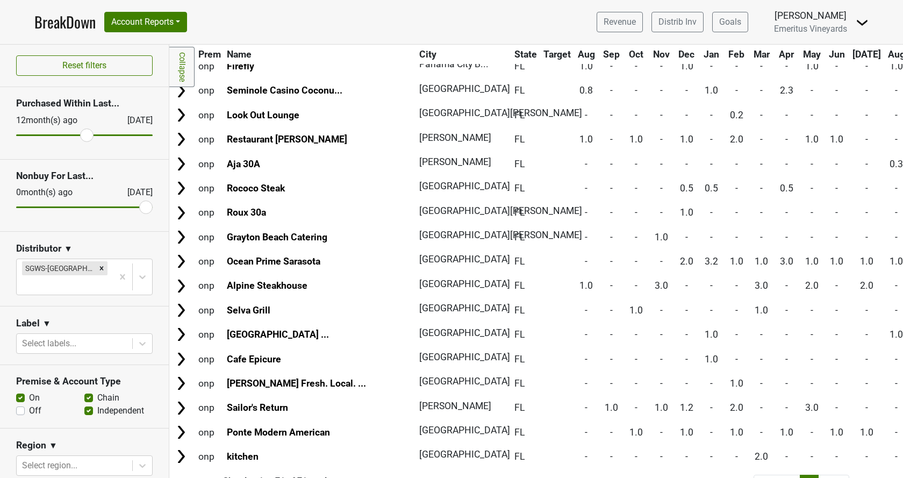
click at [75, 23] on link "BreakDown" at bounding box center [64, 22] width 61 height 23
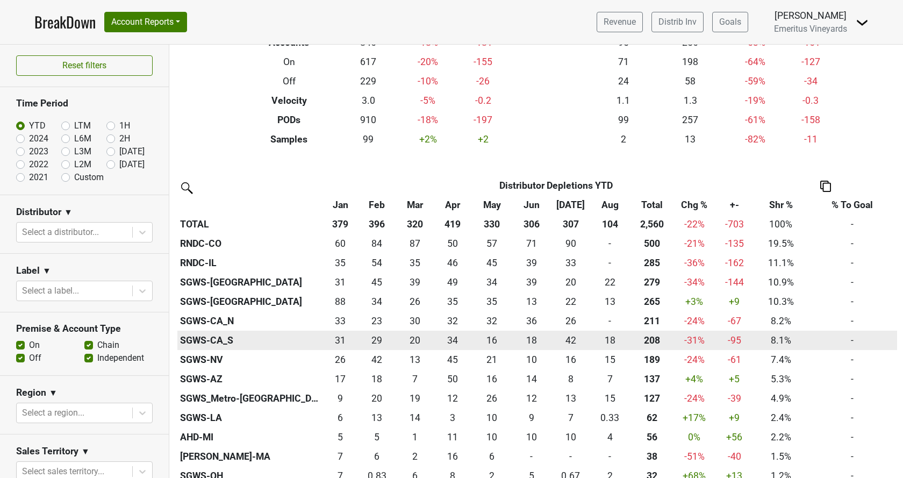
scroll to position [184, 0]
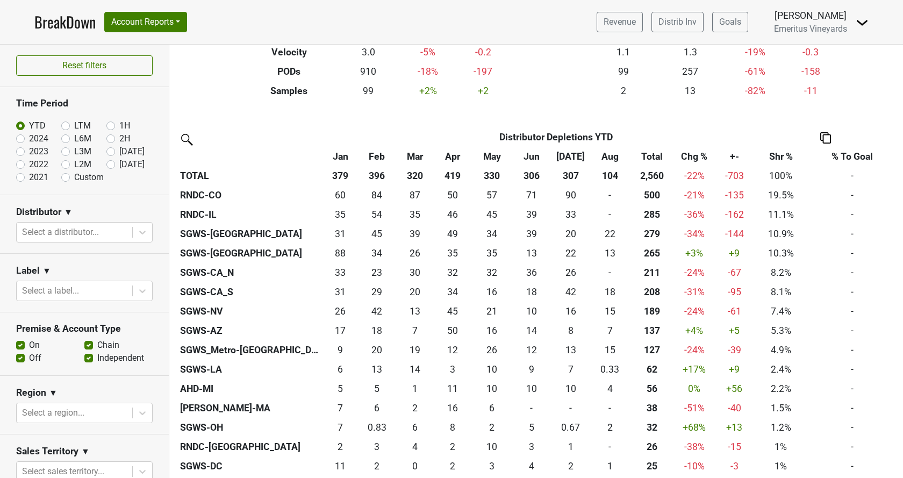
click at [657, 157] on th "Total" at bounding box center [651, 156] width 45 height 19
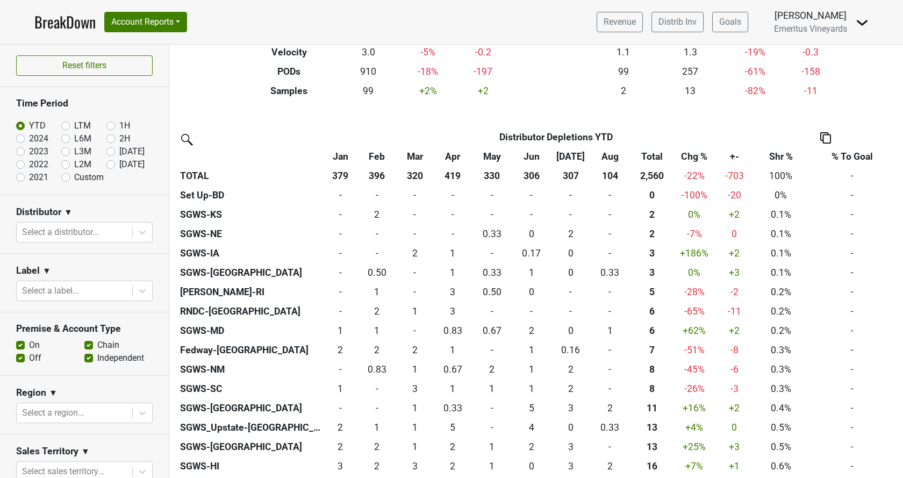
click at [657, 160] on th "Total" at bounding box center [651, 156] width 45 height 19
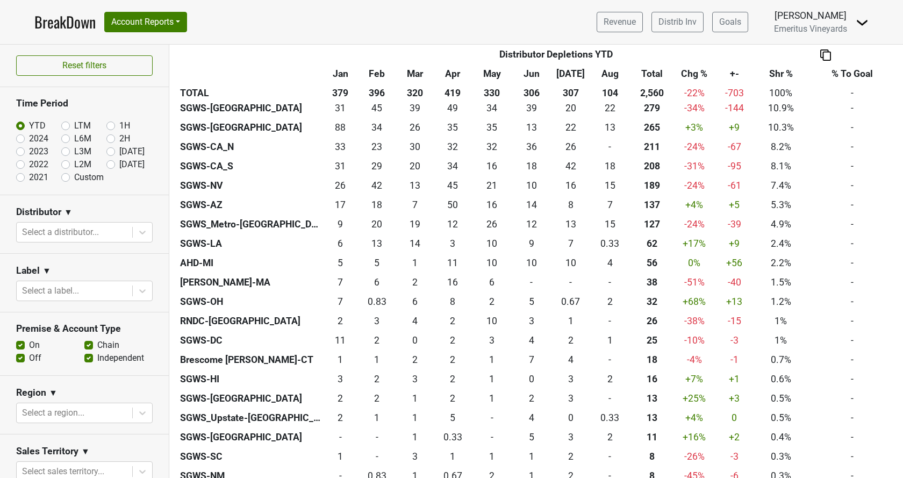
scroll to position [306, 0]
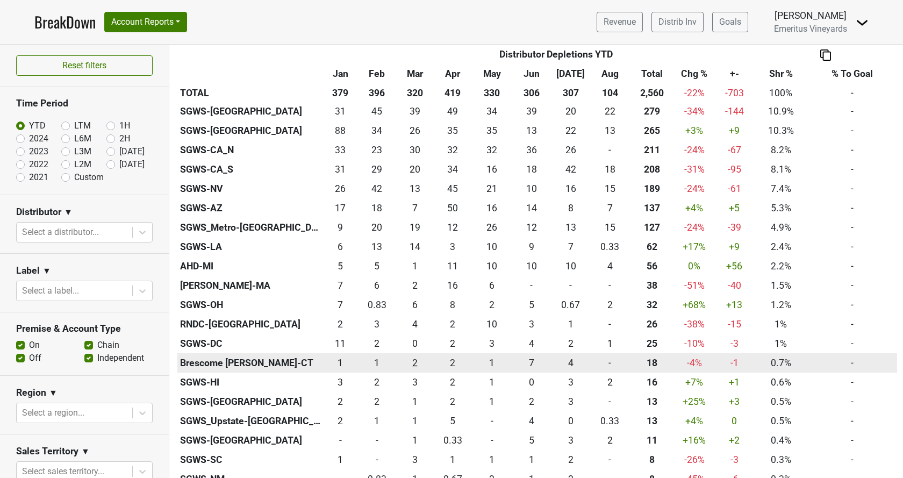
click at [403, 368] on div "2.167 2" at bounding box center [414, 363] width 31 height 14
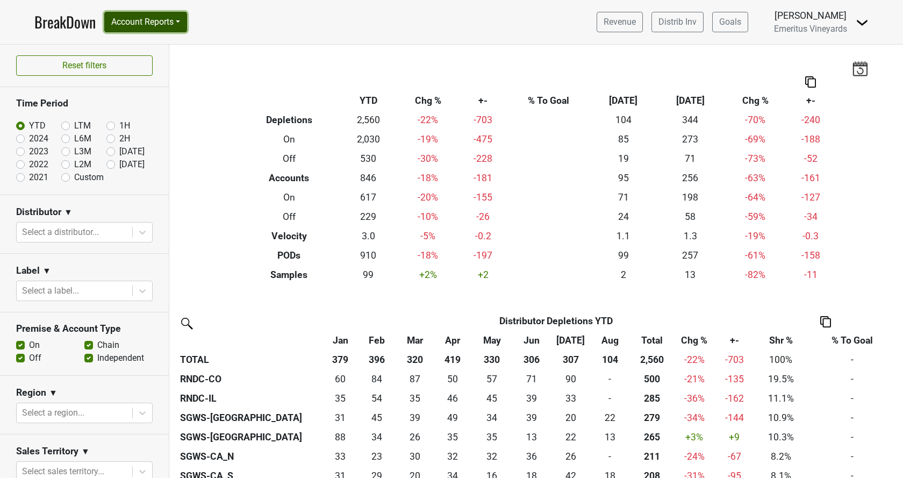
click at [162, 26] on button "Account Reports" at bounding box center [145, 22] width 83 height 20
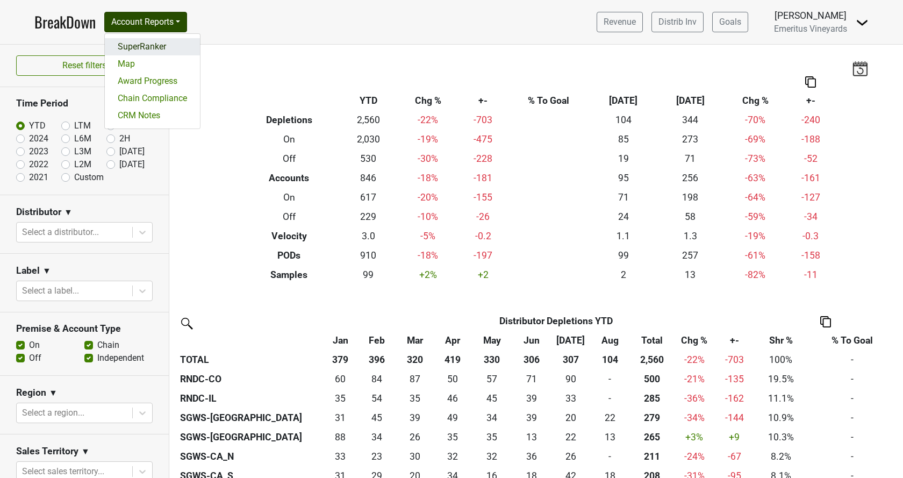
click at [154, 51] on link "SuperRanker" at bounding box center [152, 46] width 95 height 17
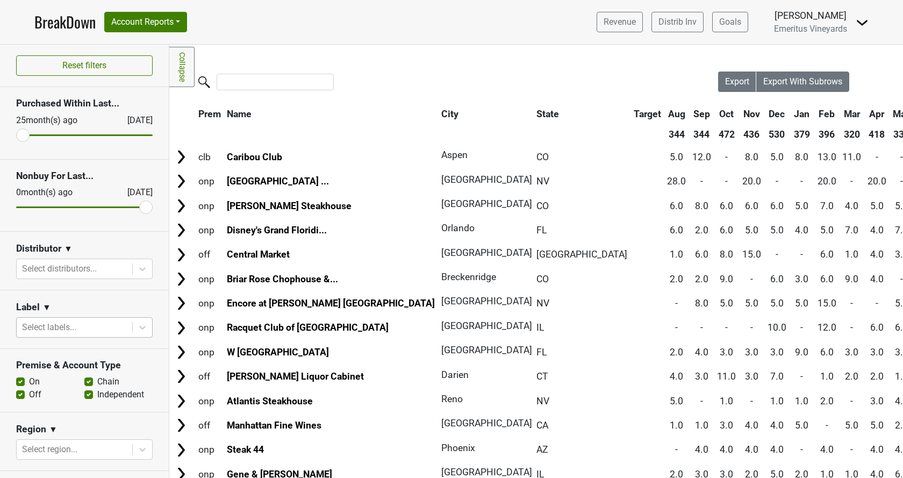
click at [60, 320] on div at bounding box center [74, 327] width 105 height 15
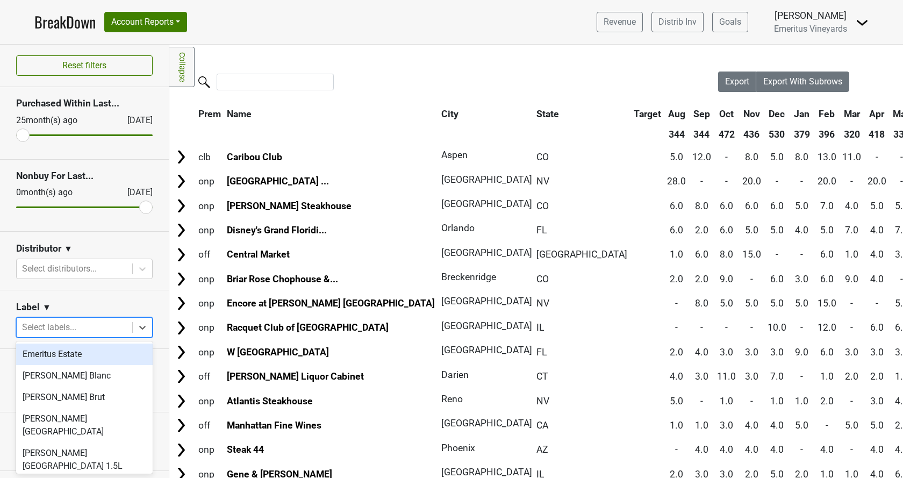
click at [44, 318] on div "Select labels..." at bounding box center [75, 327] width 116 height 19
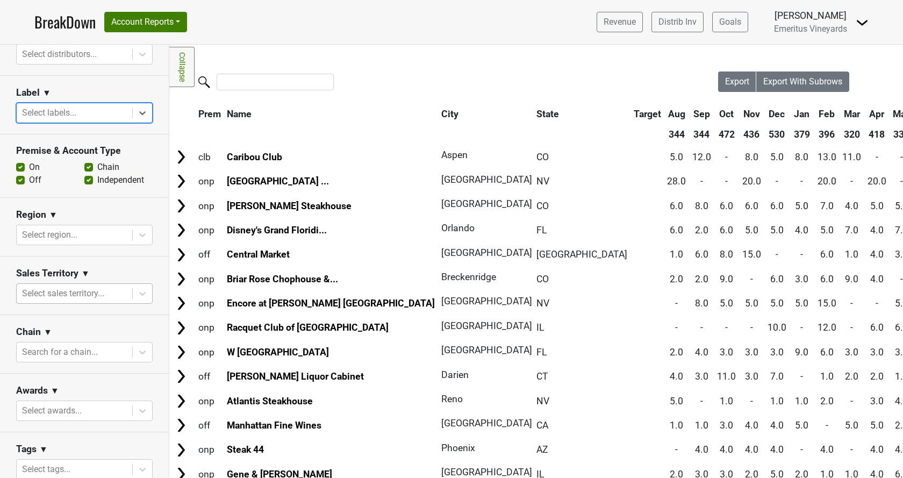
scroll to position [302, 0]
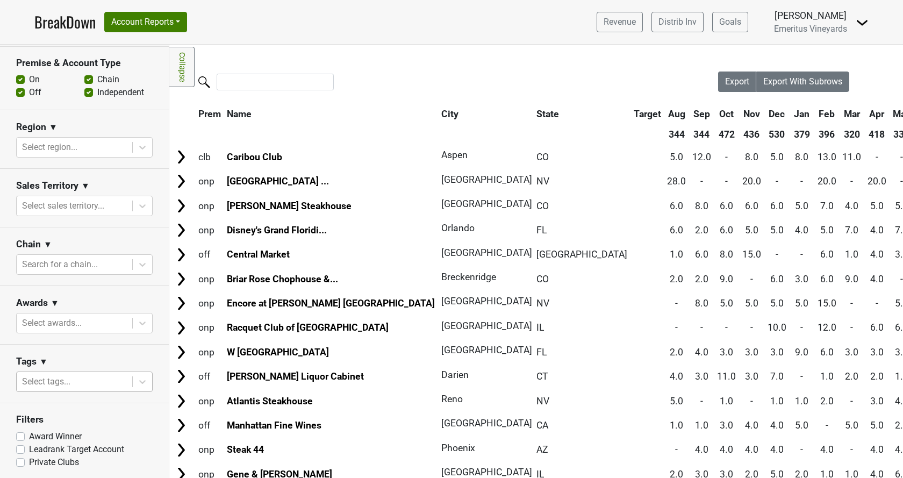
click at [41, 382] on div at bounding box center [74, 381] width 105 height 15
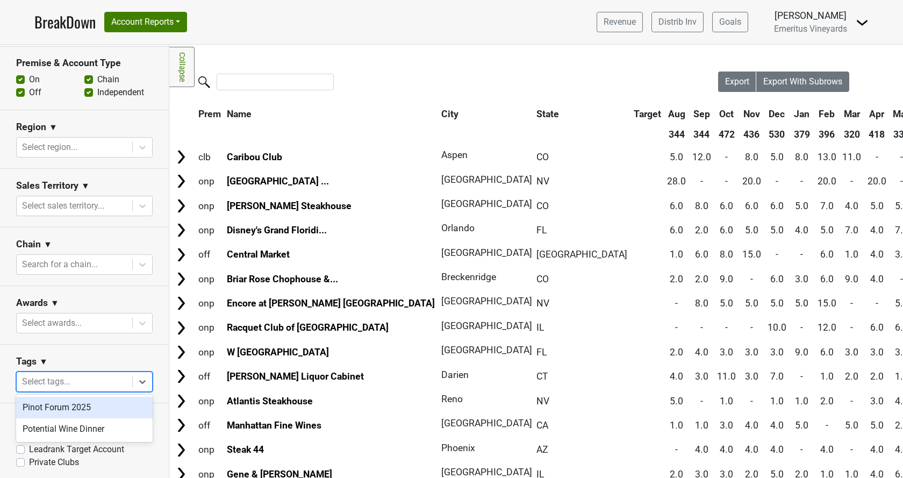
click at [48, 402] on div "Pinot Forum 2025" at bounding box center [84, 408] width 137 height 22
